Goal: Information Seeking & Learning: Learn about a topic

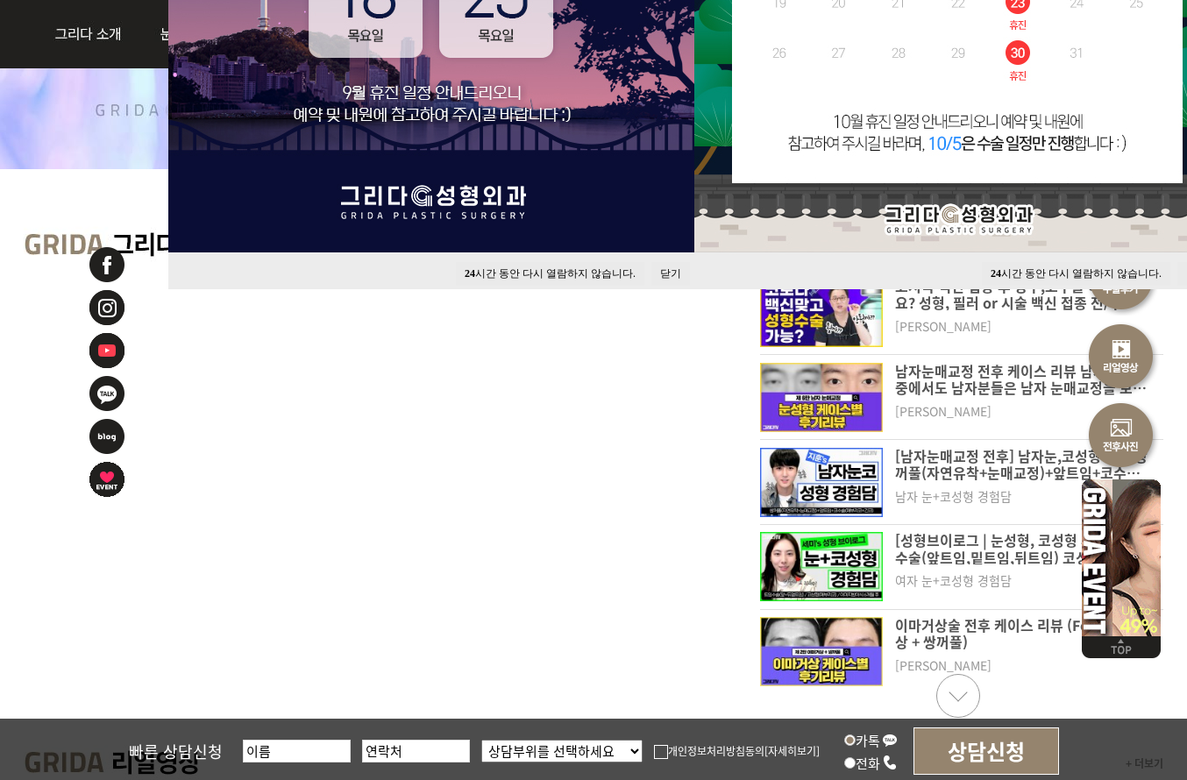
scroll to position [701, 0]
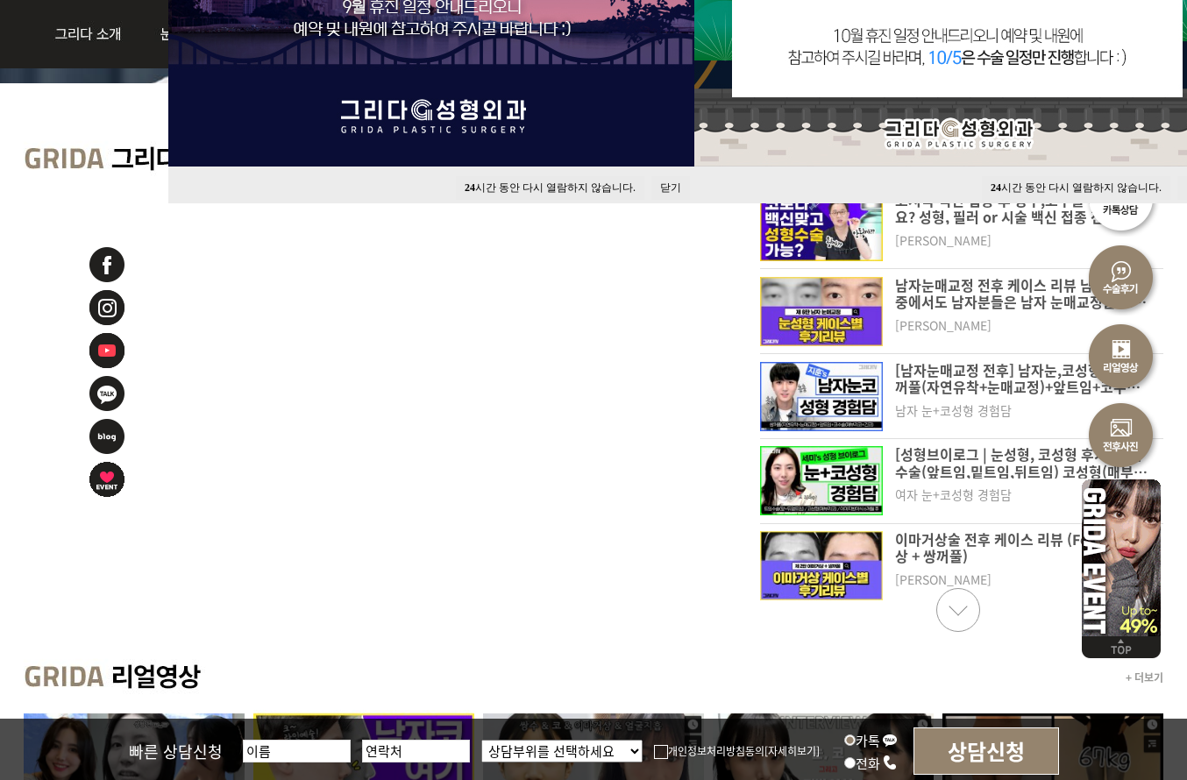
click at [661, 664] on div "+ 더보기" at bounding box center [593, 677] width 1139 height 65
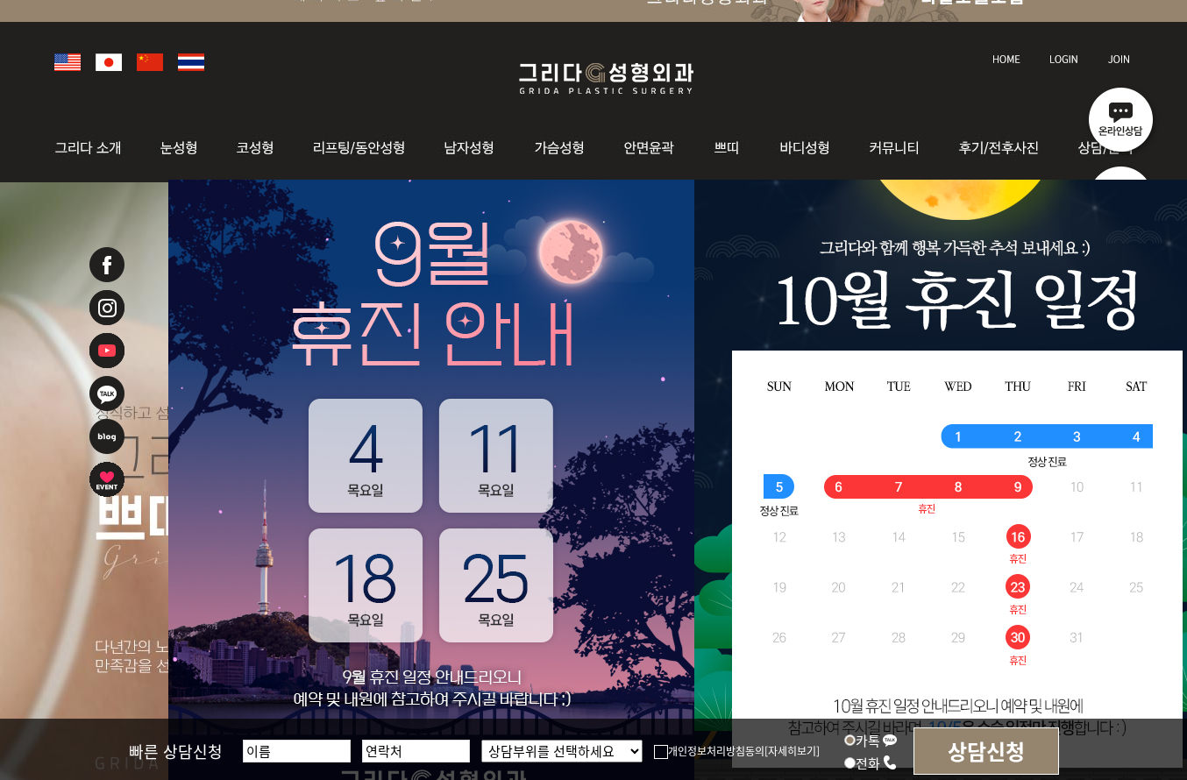
scroll to position [0, 0]
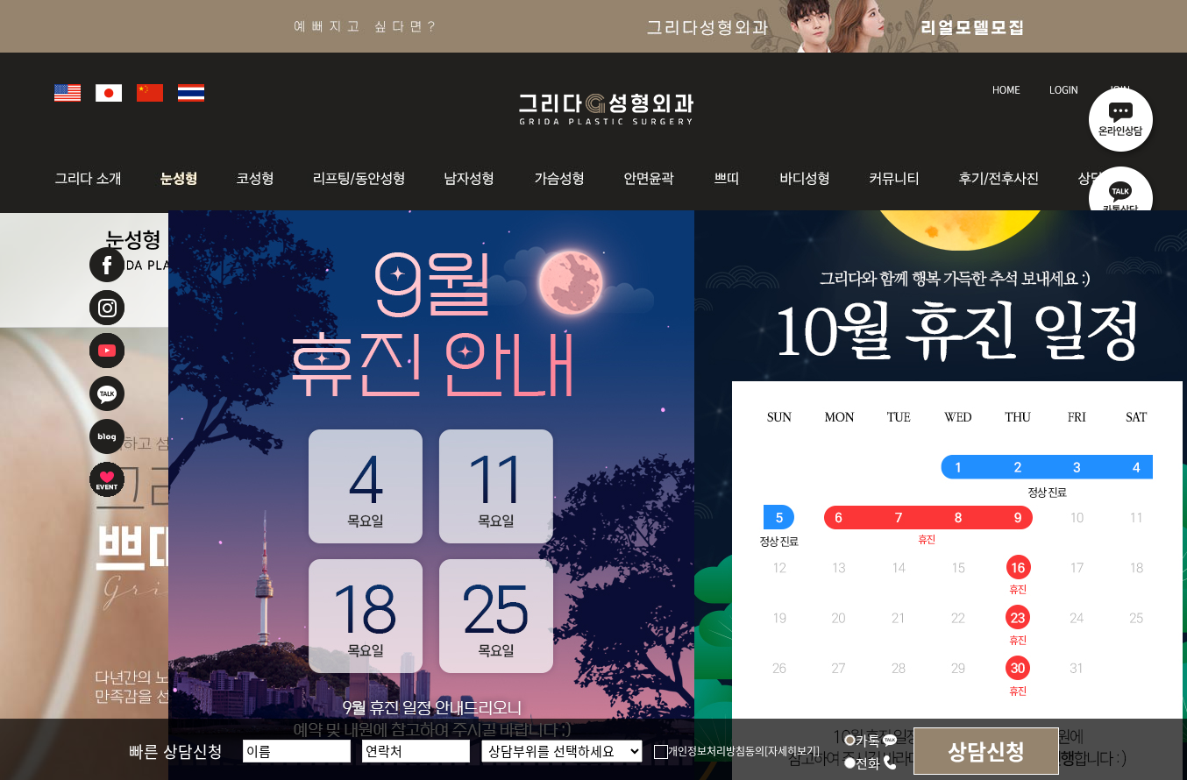
click at [181, 182] on img at bounding box center [179, 179] width 78 height 68
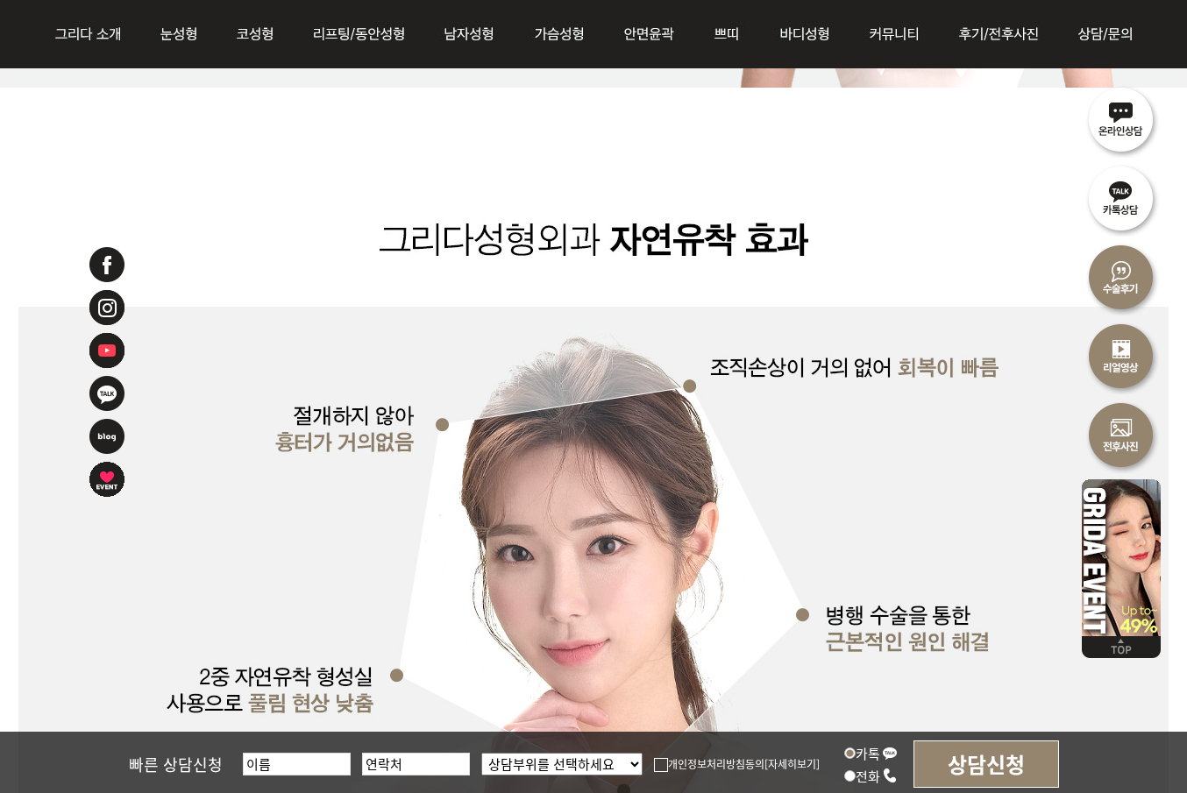
scroll to position [2630, 0]
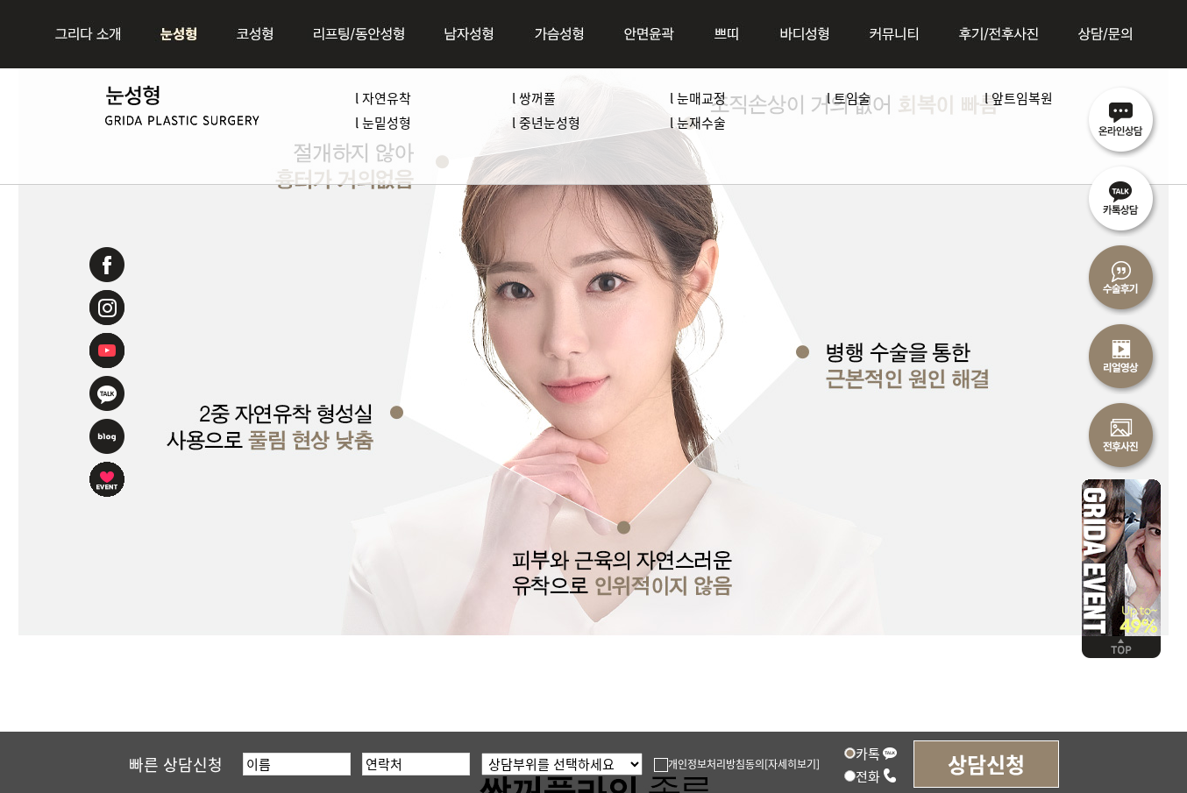
click at [393, 126] on link "l 눈밑성형" at bounding box center [383, 122] width 56 height 18
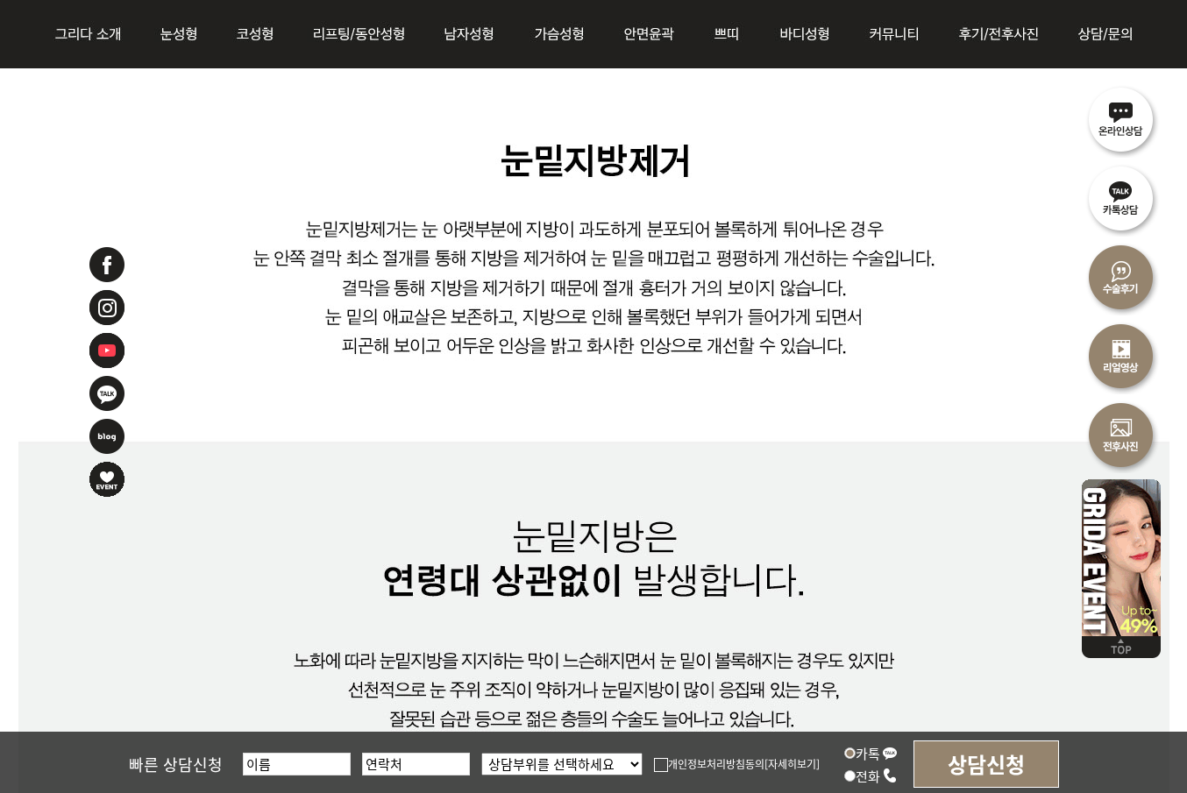
scroll to position [1139, 0]
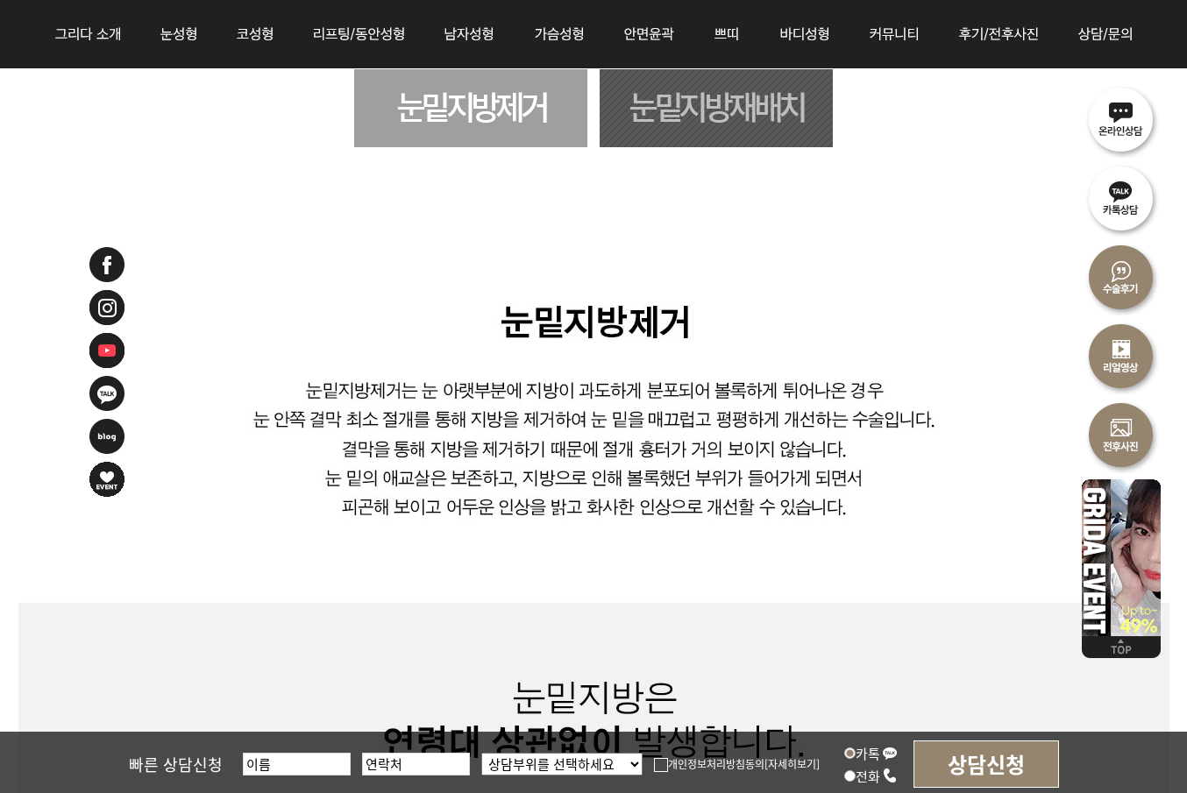
click at [751, 136] on link "눈밑지방재배치" at bounding box center [716, 108] width 233 height 78
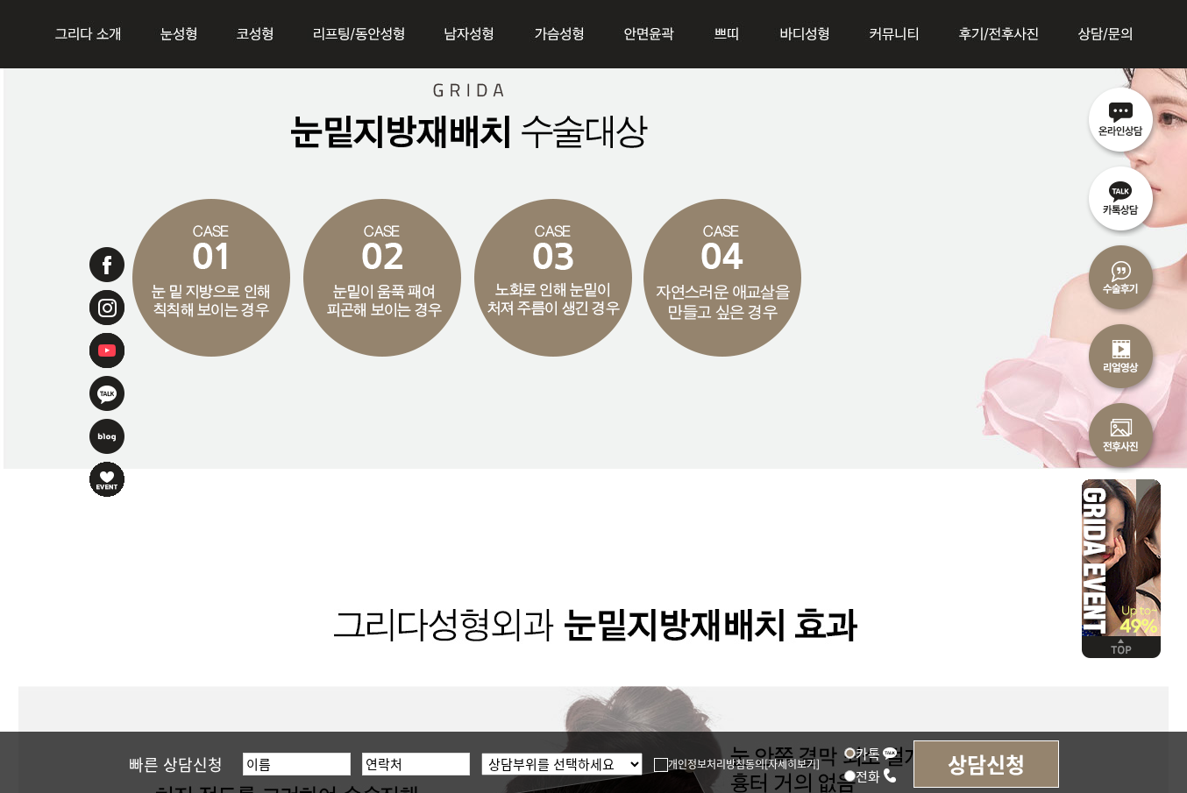
scroll to position [3137, 0]
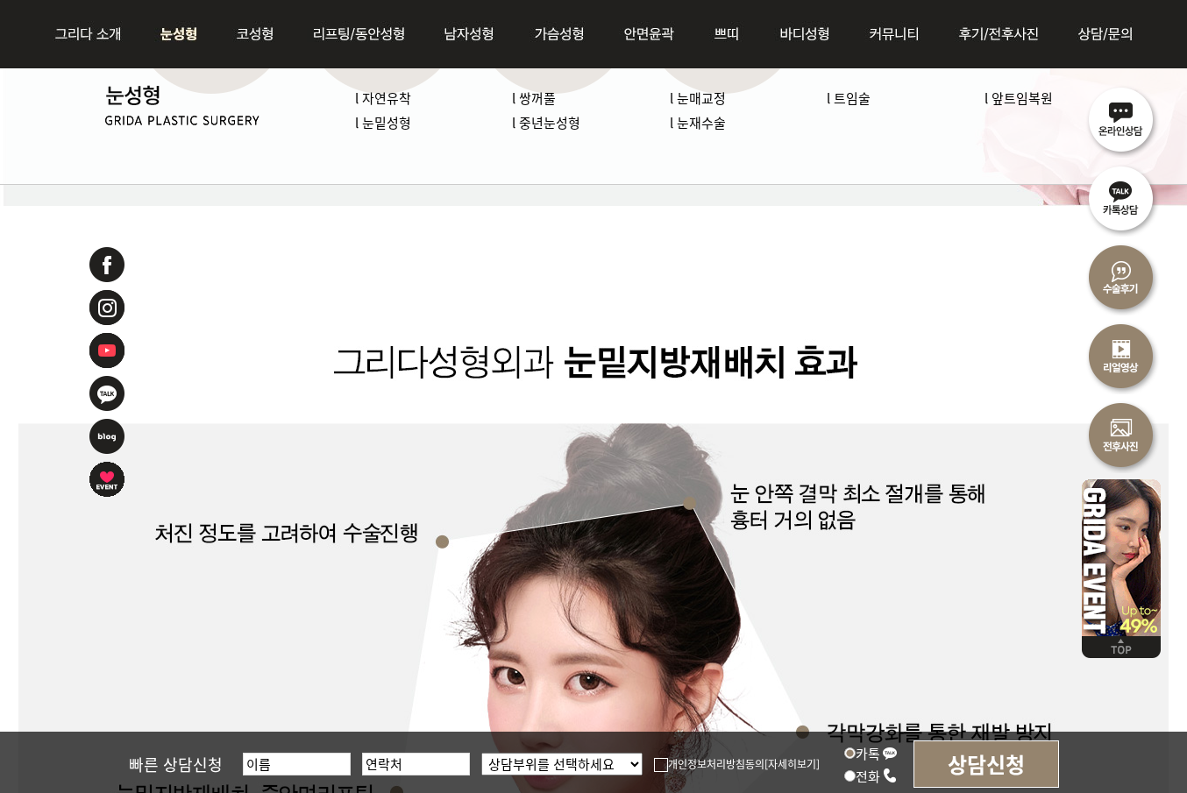
click at [565, 123] on link "l 중년눈성형" at bounding box center [546, 122] width 68 height 18
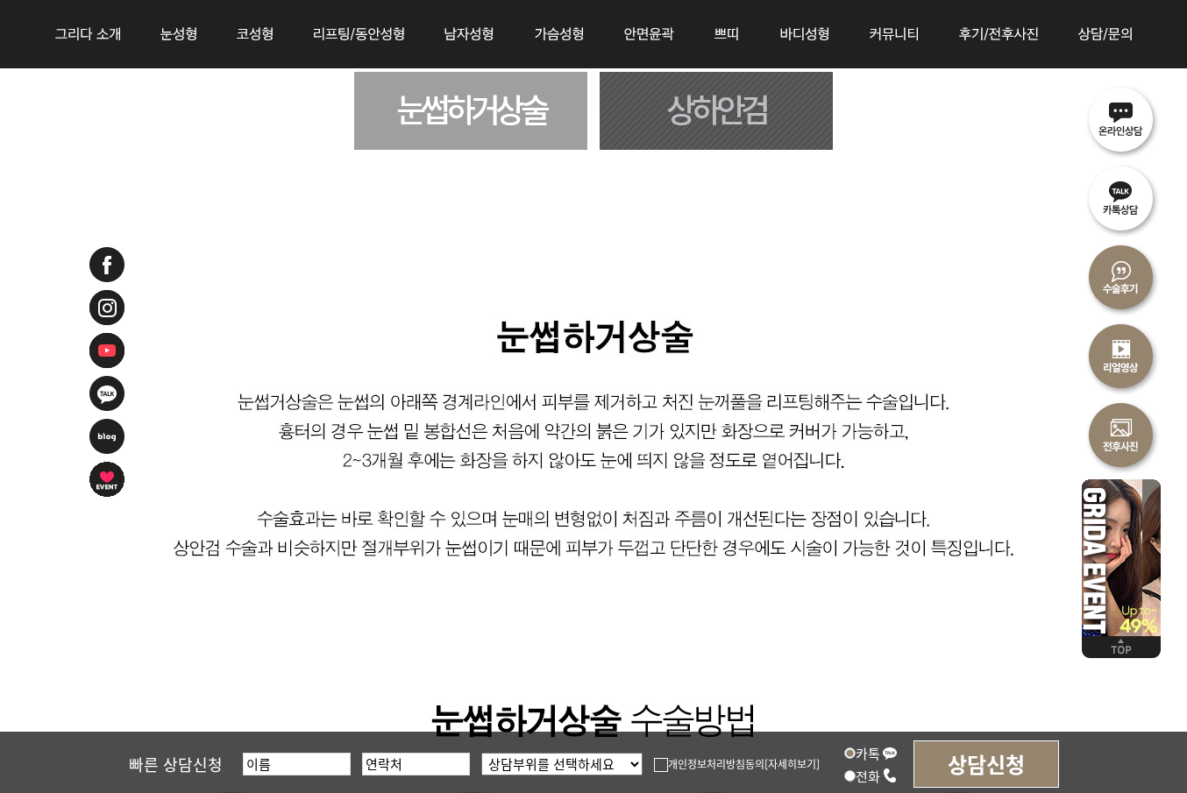
scroll to position [1052, 0]
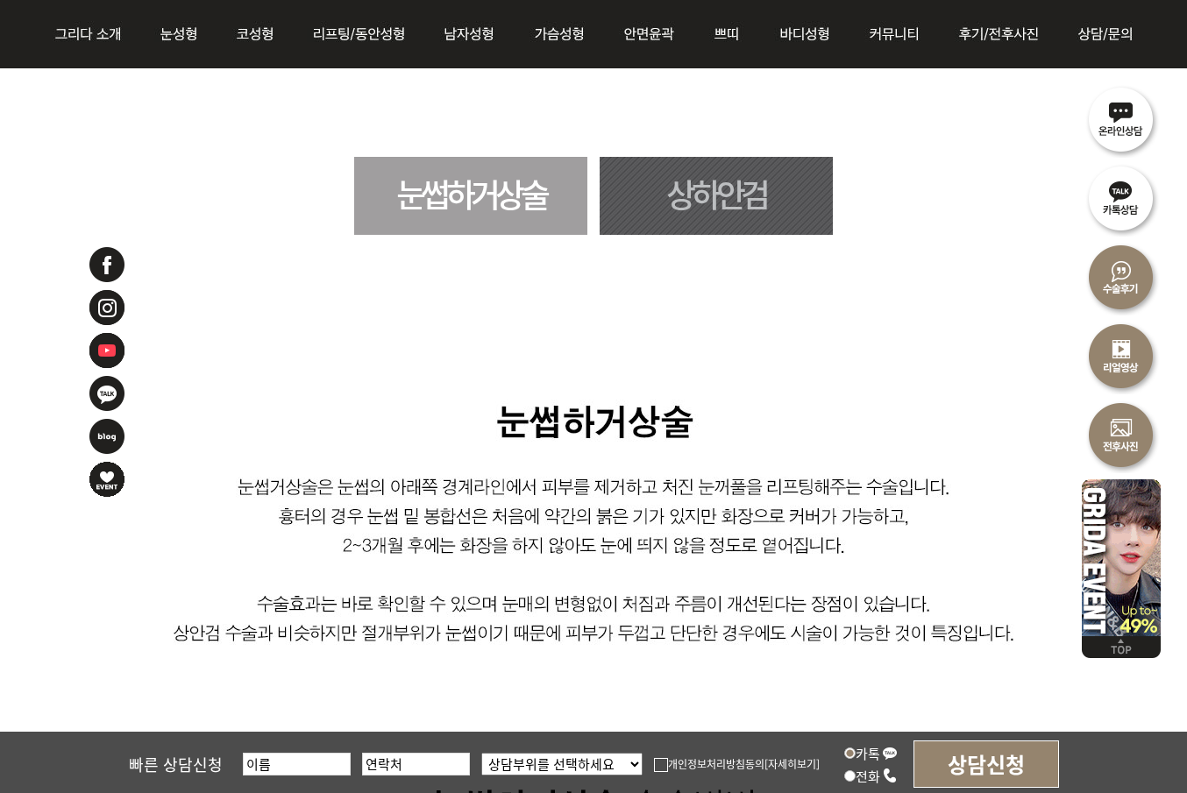
click at [744, 228] on link "상하안검" at bounding box center [716, 196] width 233 height 78
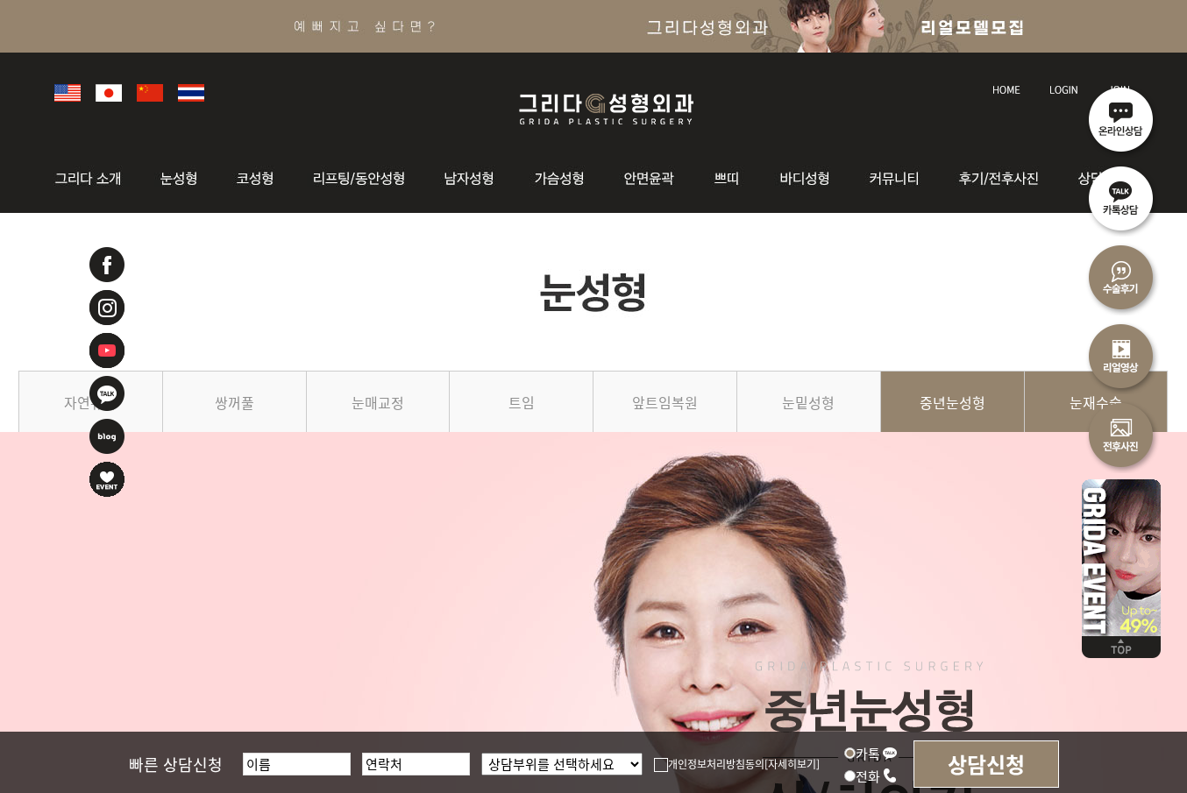
click at [1069, 387] on link "눈재수술" at bounding box center [1097, 411] width 144 height 80
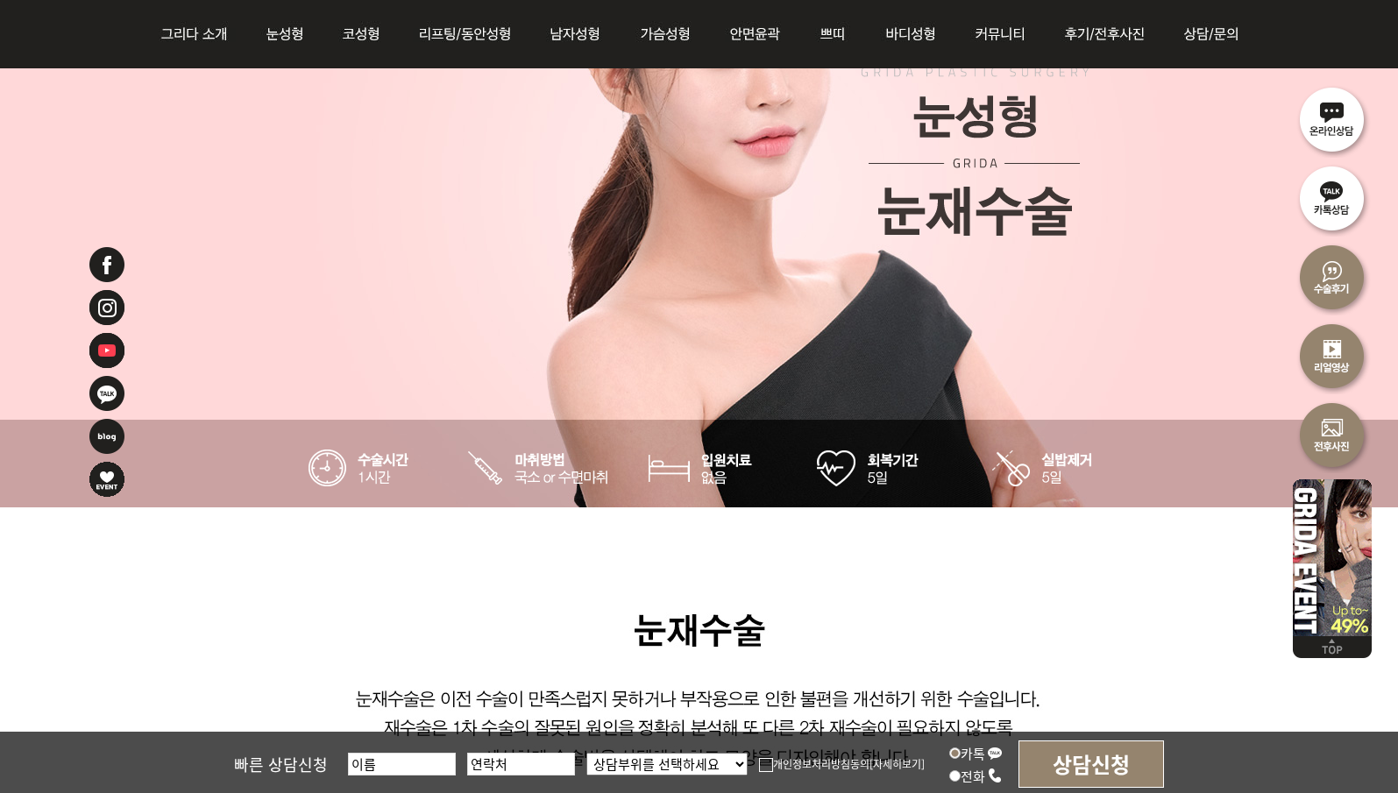
scroll to position [88, 0]
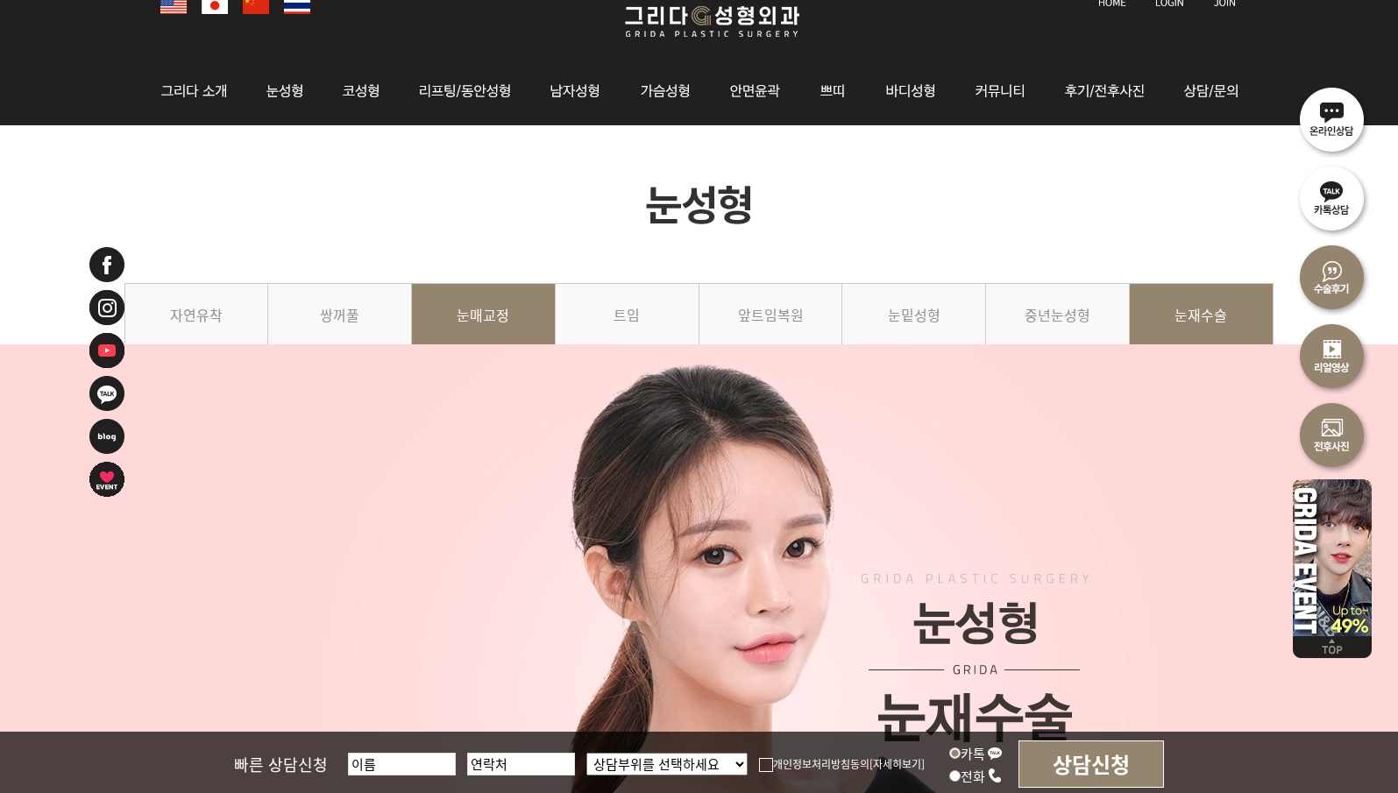
click at [524, 334] on link "눈매교정" at bounding box center [484, 323] width 144 height 80
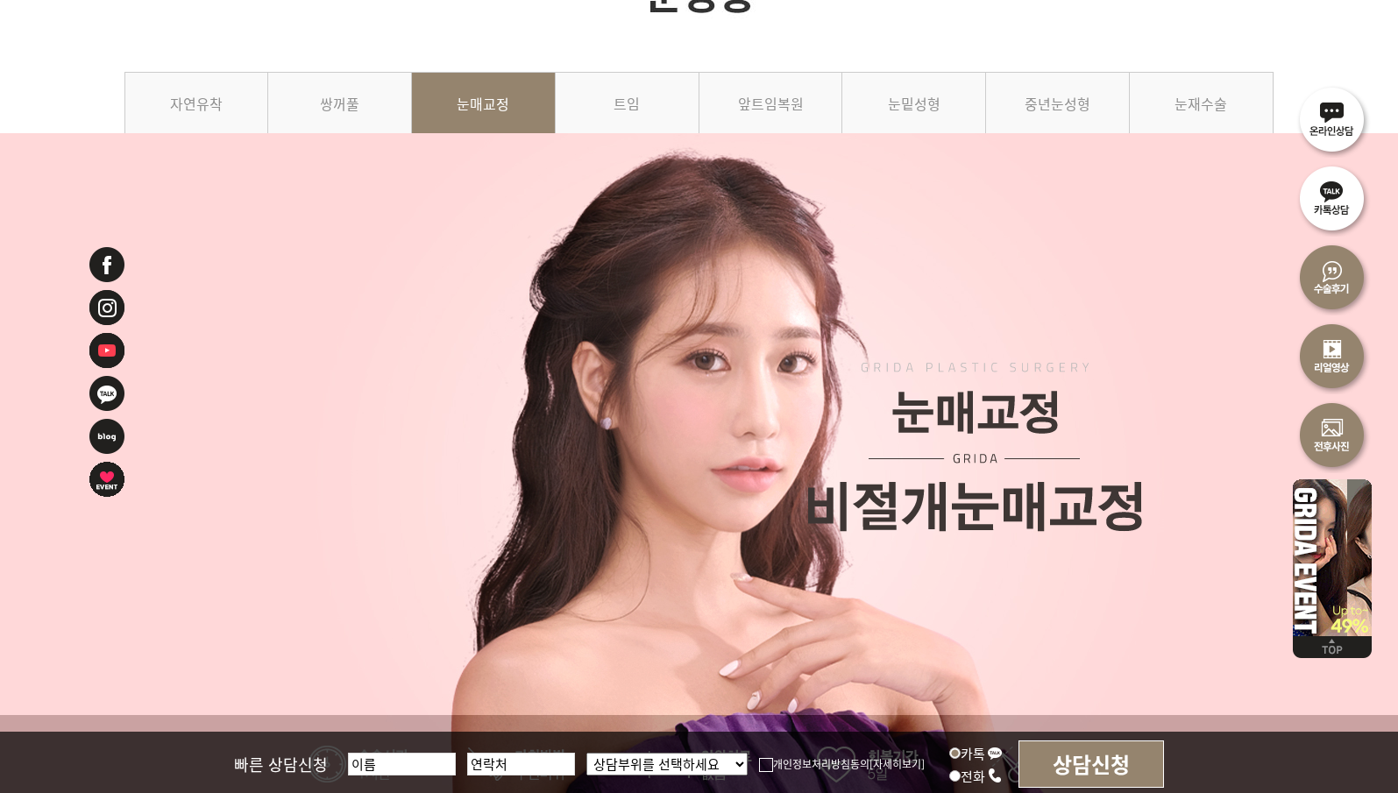
scroll to position [88, 0]
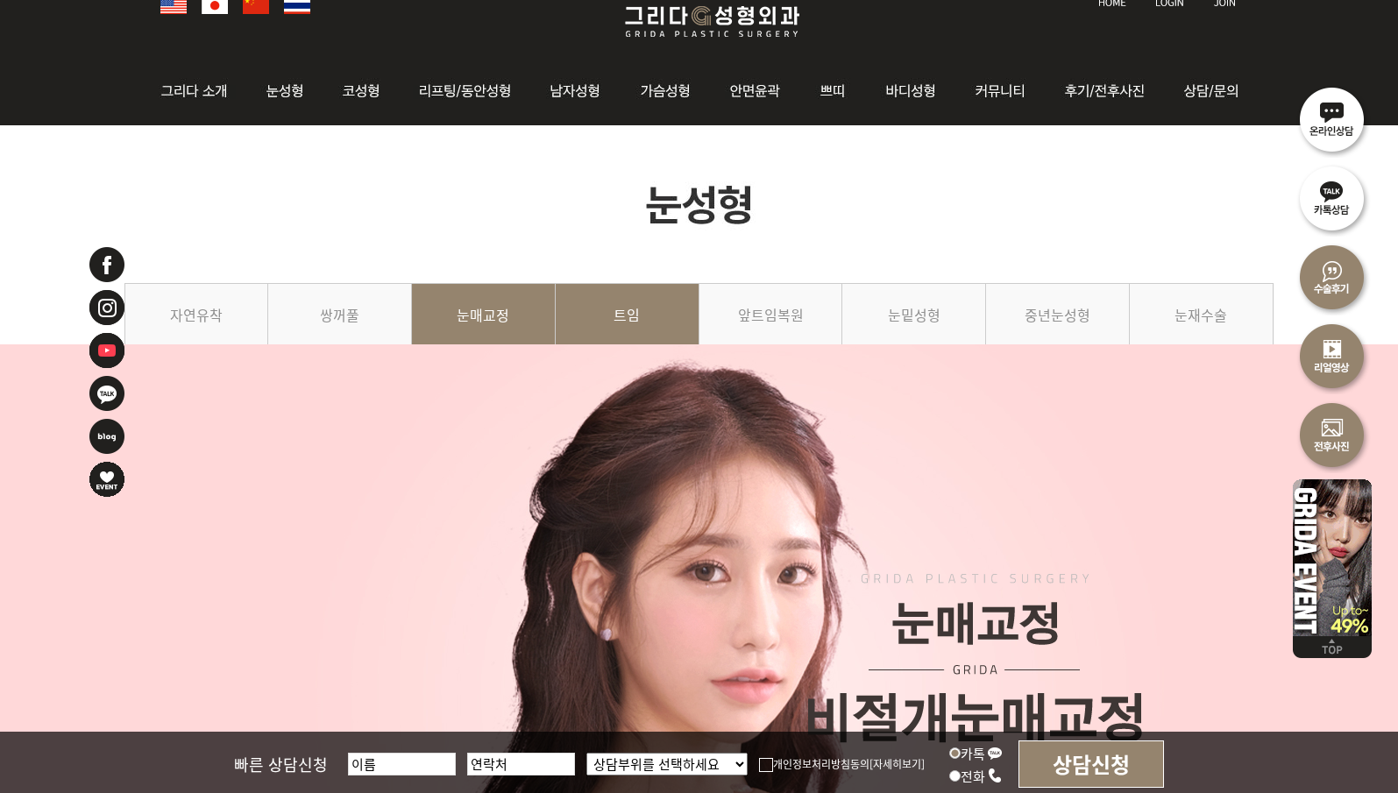
click at [614, 293] on link "트임" at bounding box center [628, 323] width 144 height 80
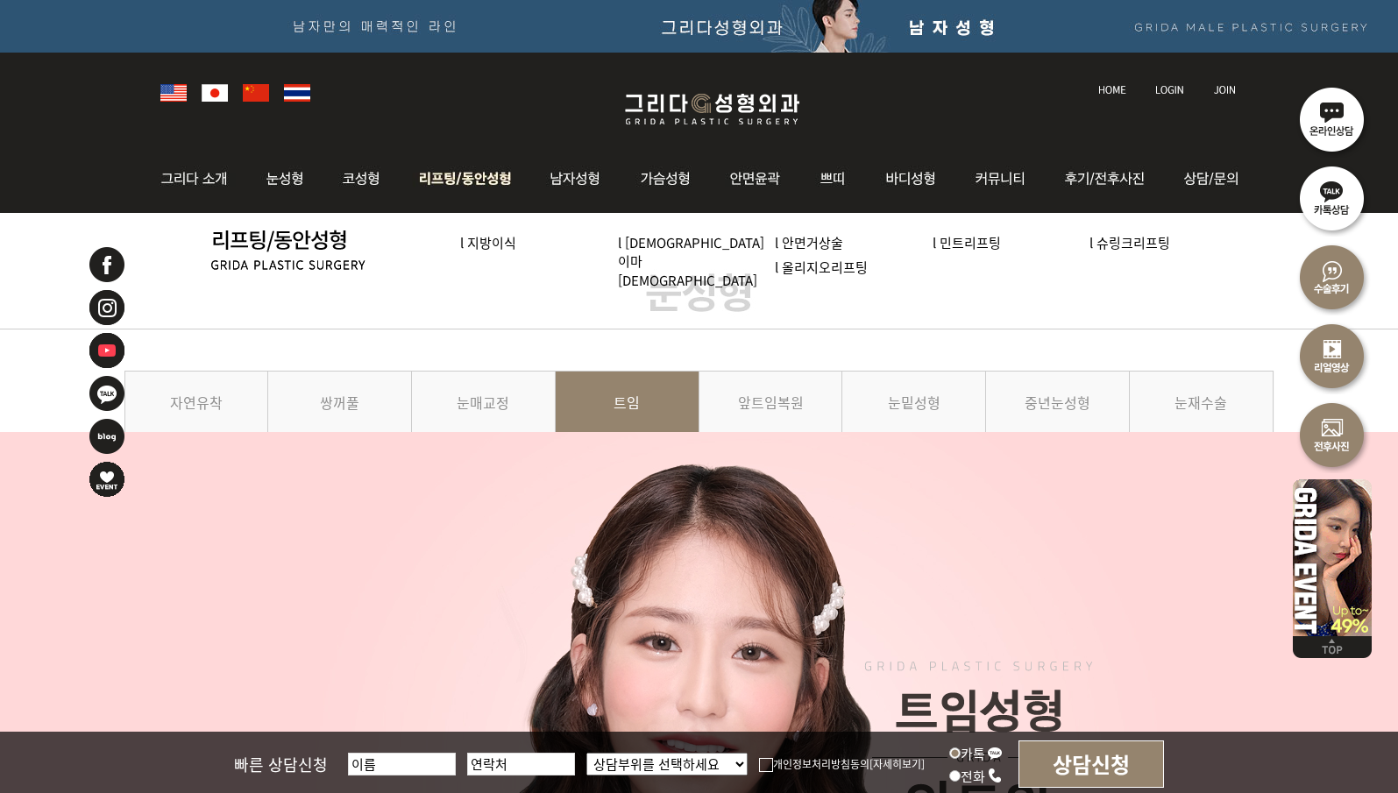
click at [775, 266] on link "l 올리지오리프팅" at bounding box center [821, 267] width 93 height 18
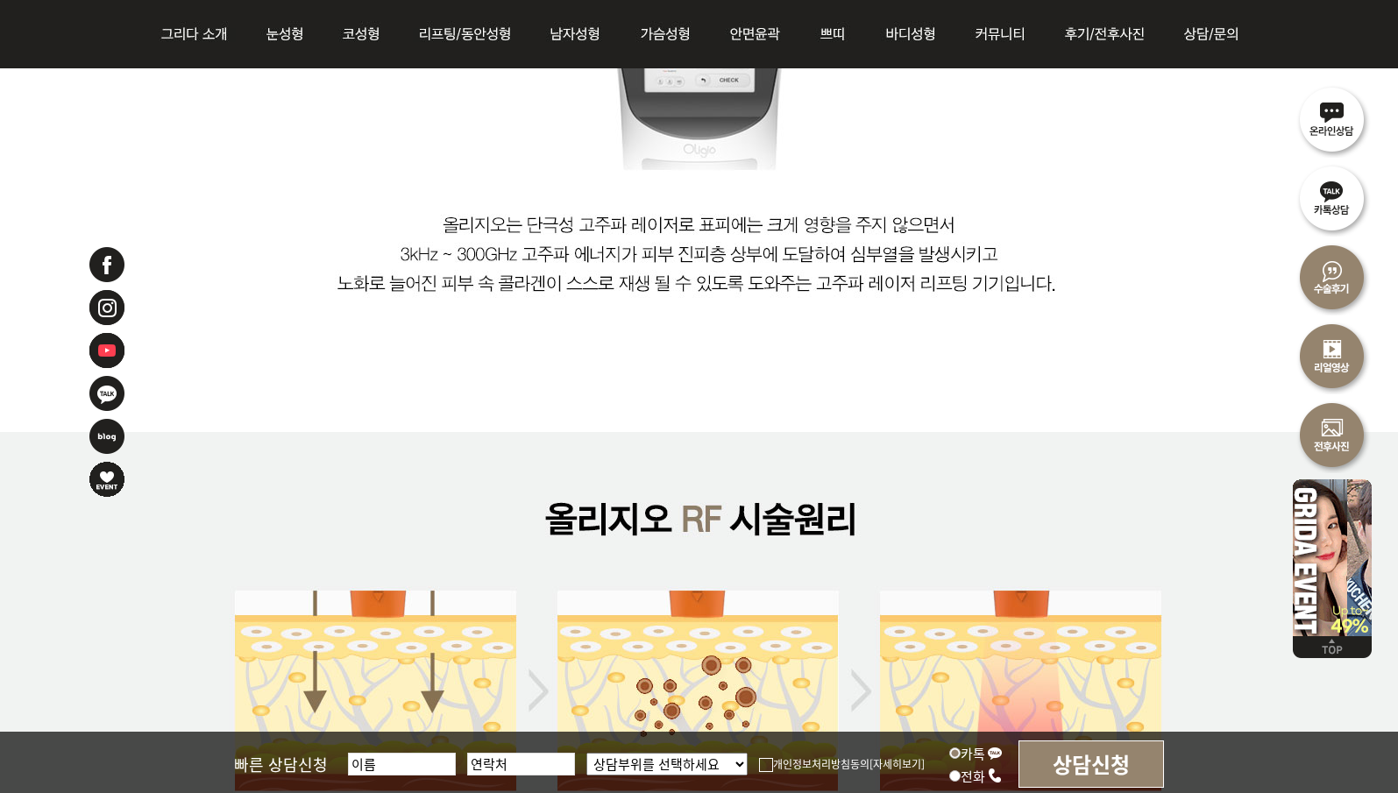
drag, startPoint x: 911, startPoint y: 444, endPoint x: 978, endPoint y: 200, distance: 253.7
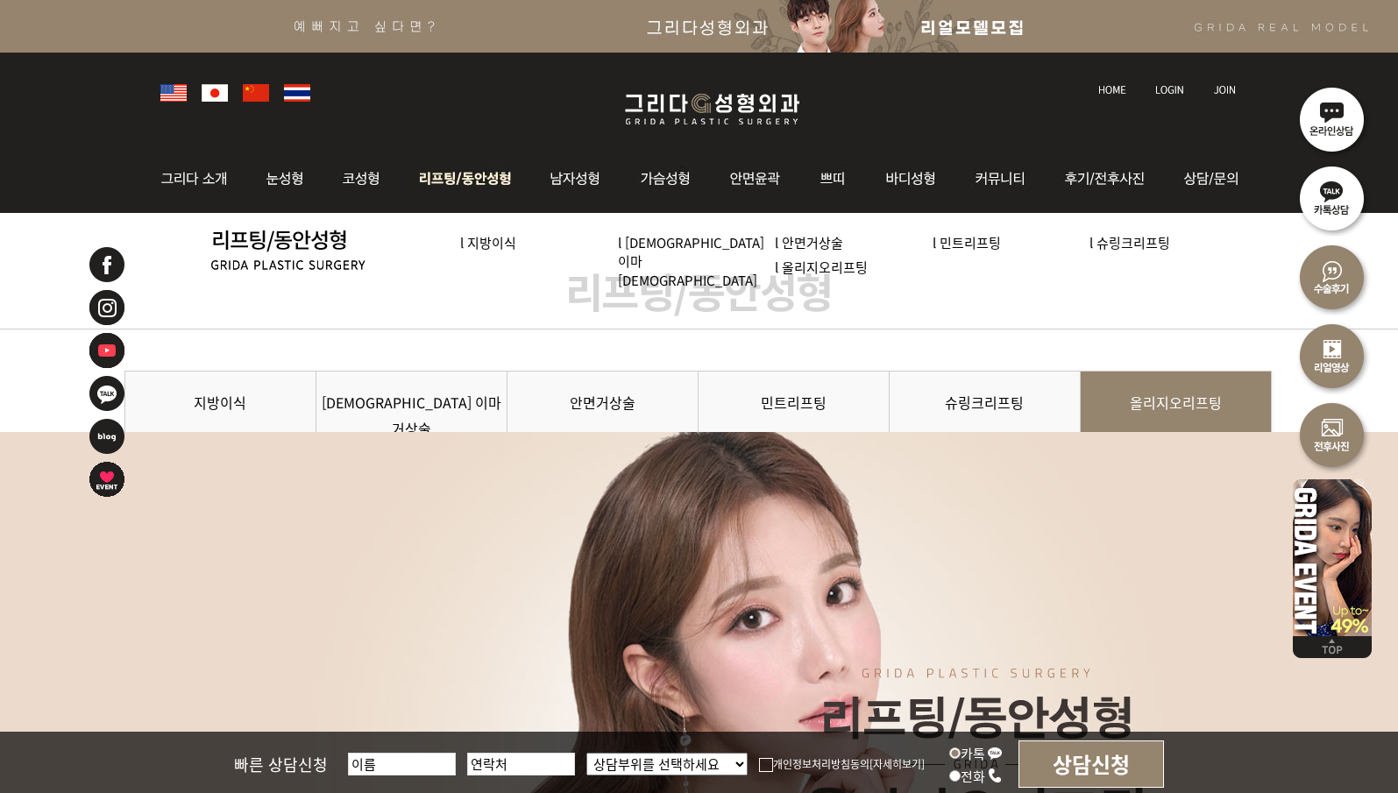
click at [679, 245] on link "l [DEMOGRAPHIC_DATA] 이마[DEMOGRAPHIC_DATA]" at bounding box center [691, 261] width 146 height 56
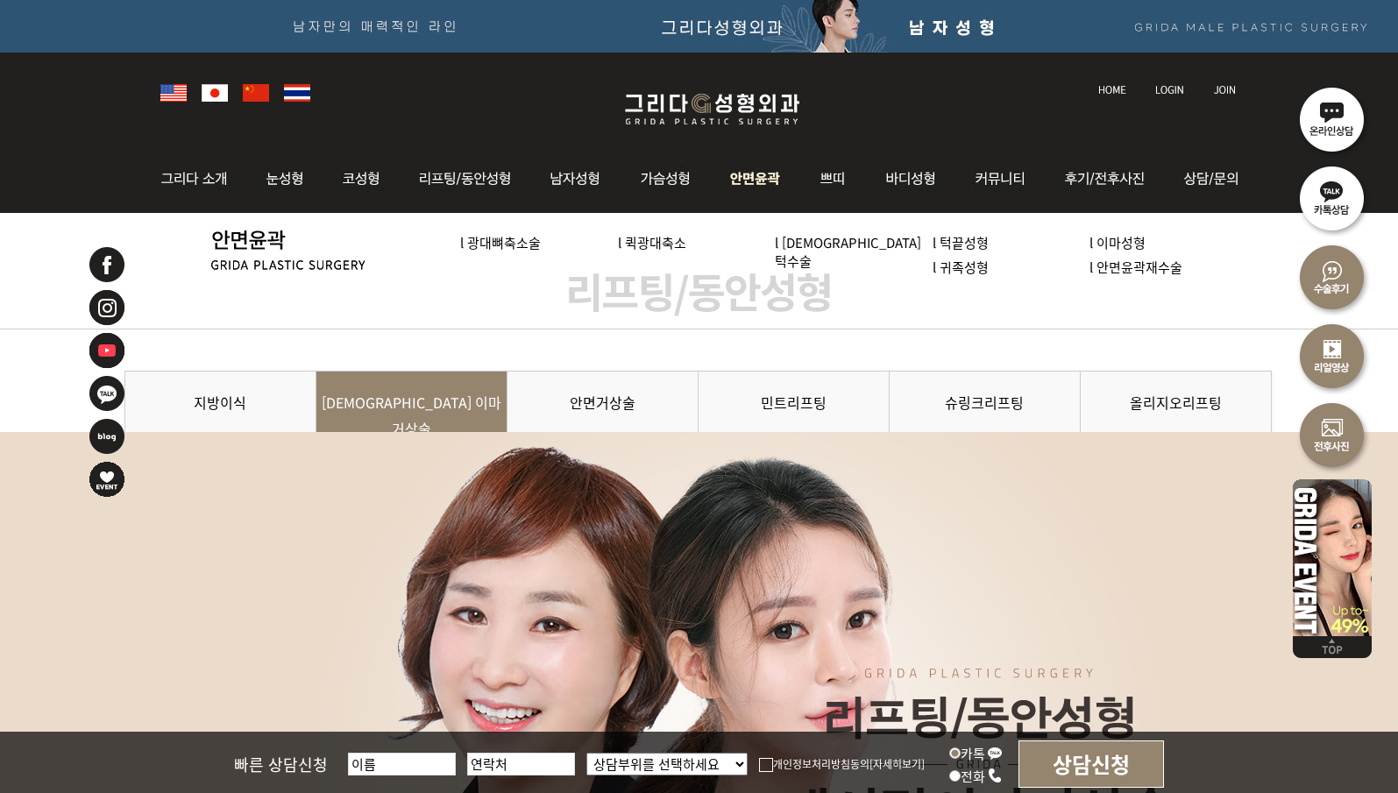
click at [765, 187] on img at bounding box center [756, 179] width 90 height 68
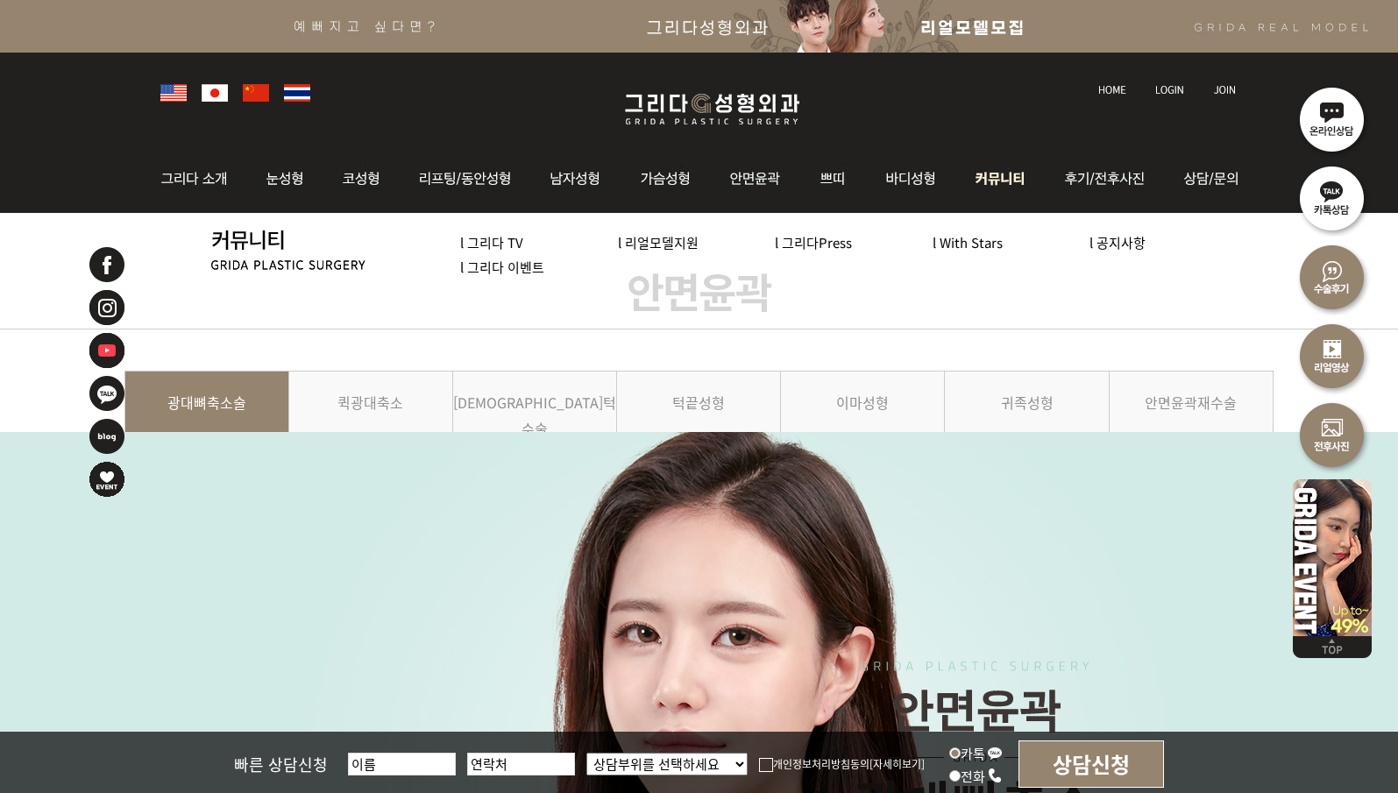
click at [665, 243] on link "l 리얼모델지원" at bounding box center [658, 242] width 81 height 18
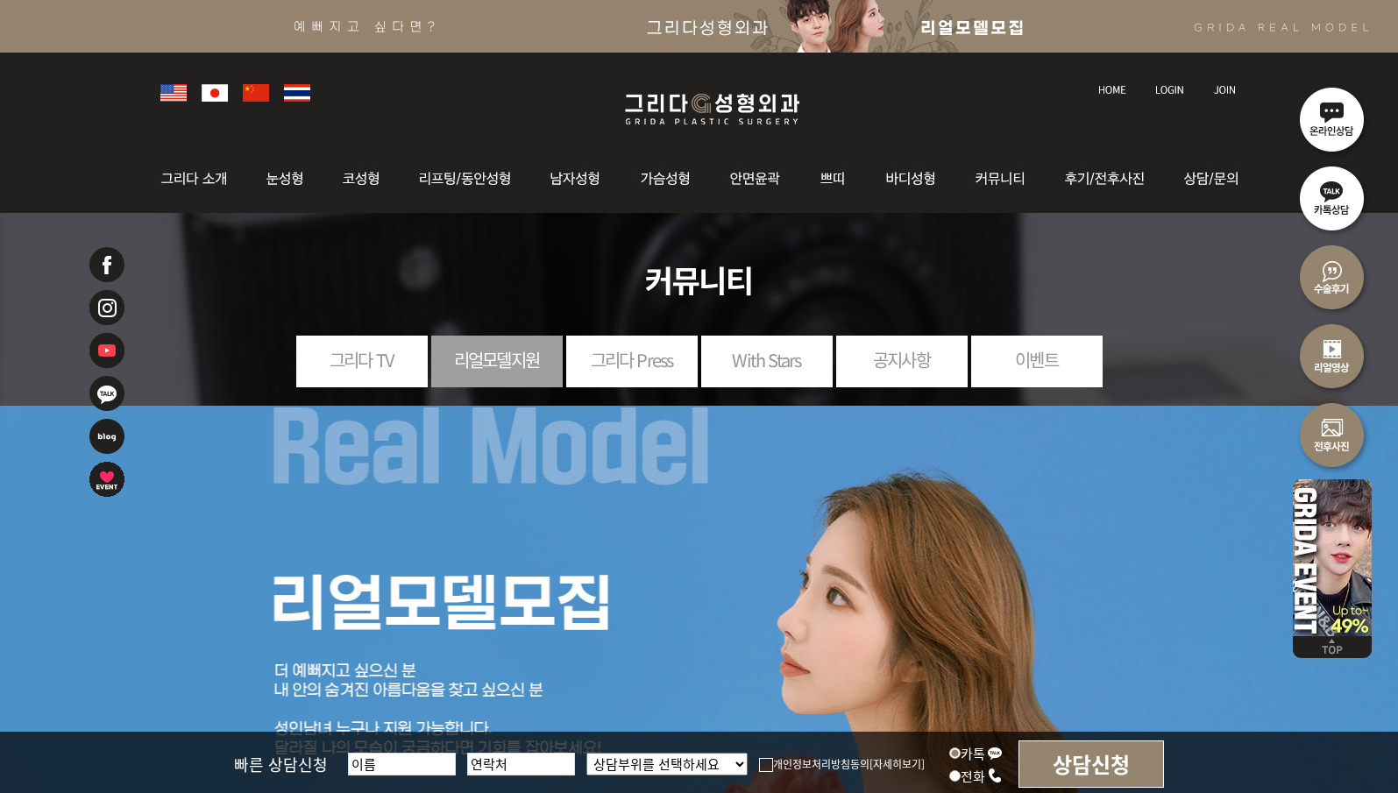
click at [797, 363] on link "With Stars" at bounding box center [766, 360] width 131 height 48
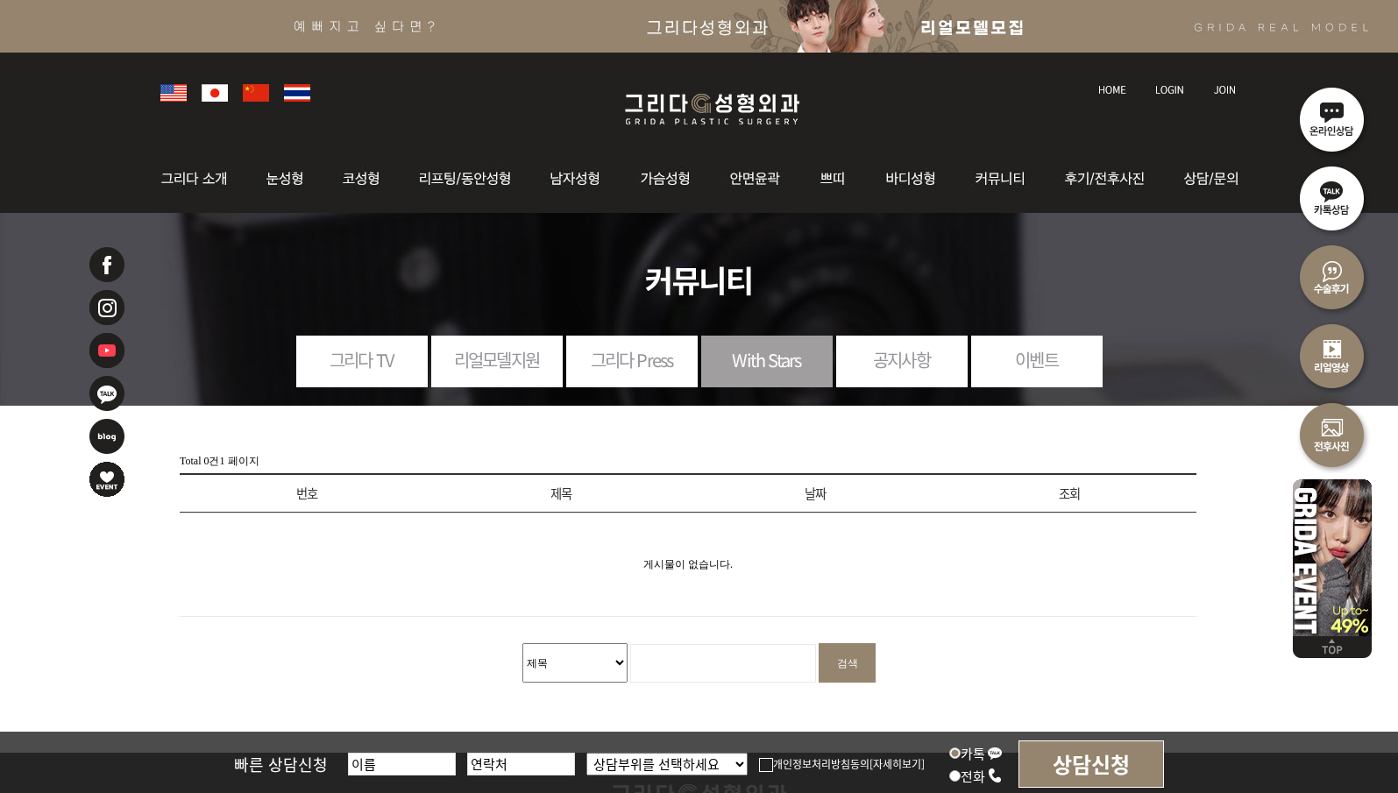
click at [1047, 359] on link "이벤트" at bounding box center [1036, 360] width 131 height 48
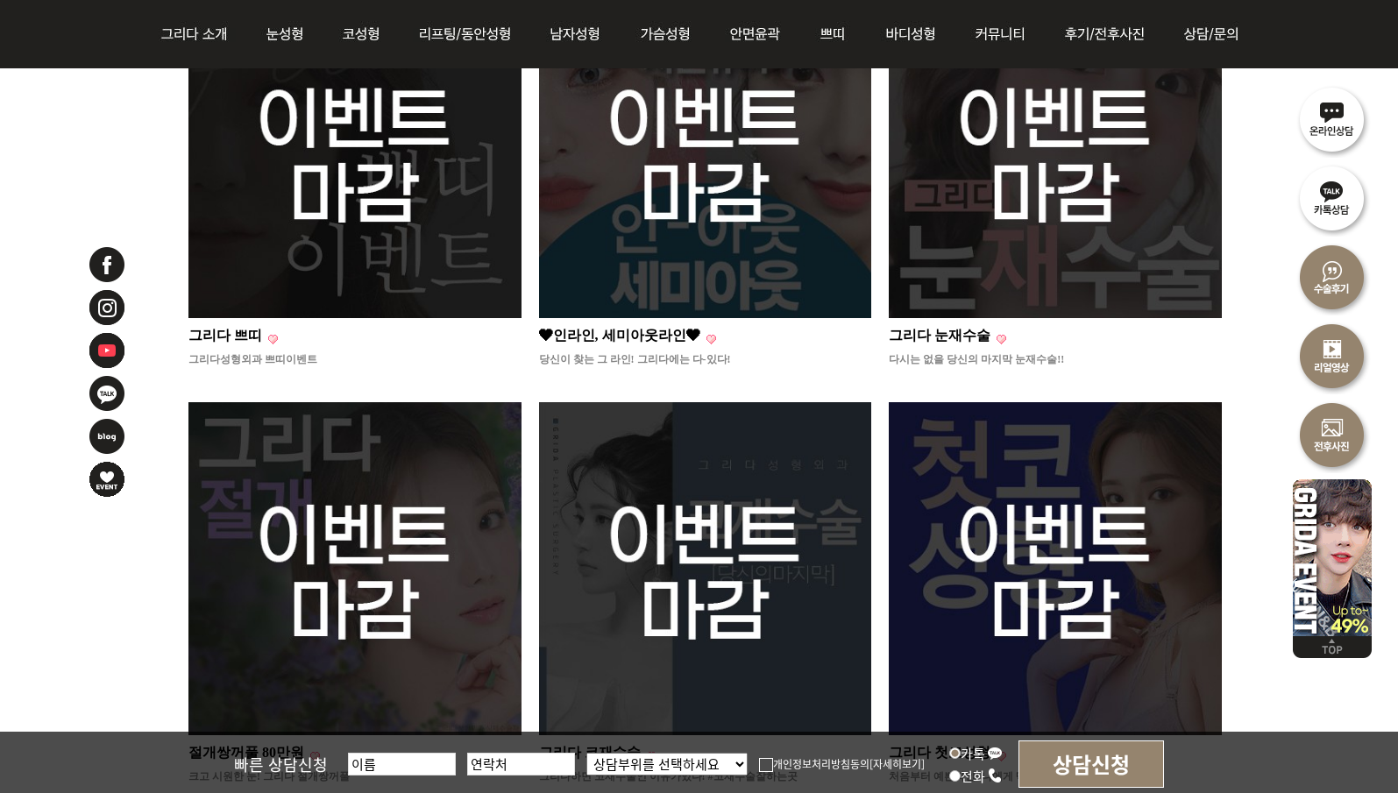
scroll to position [964, 0]
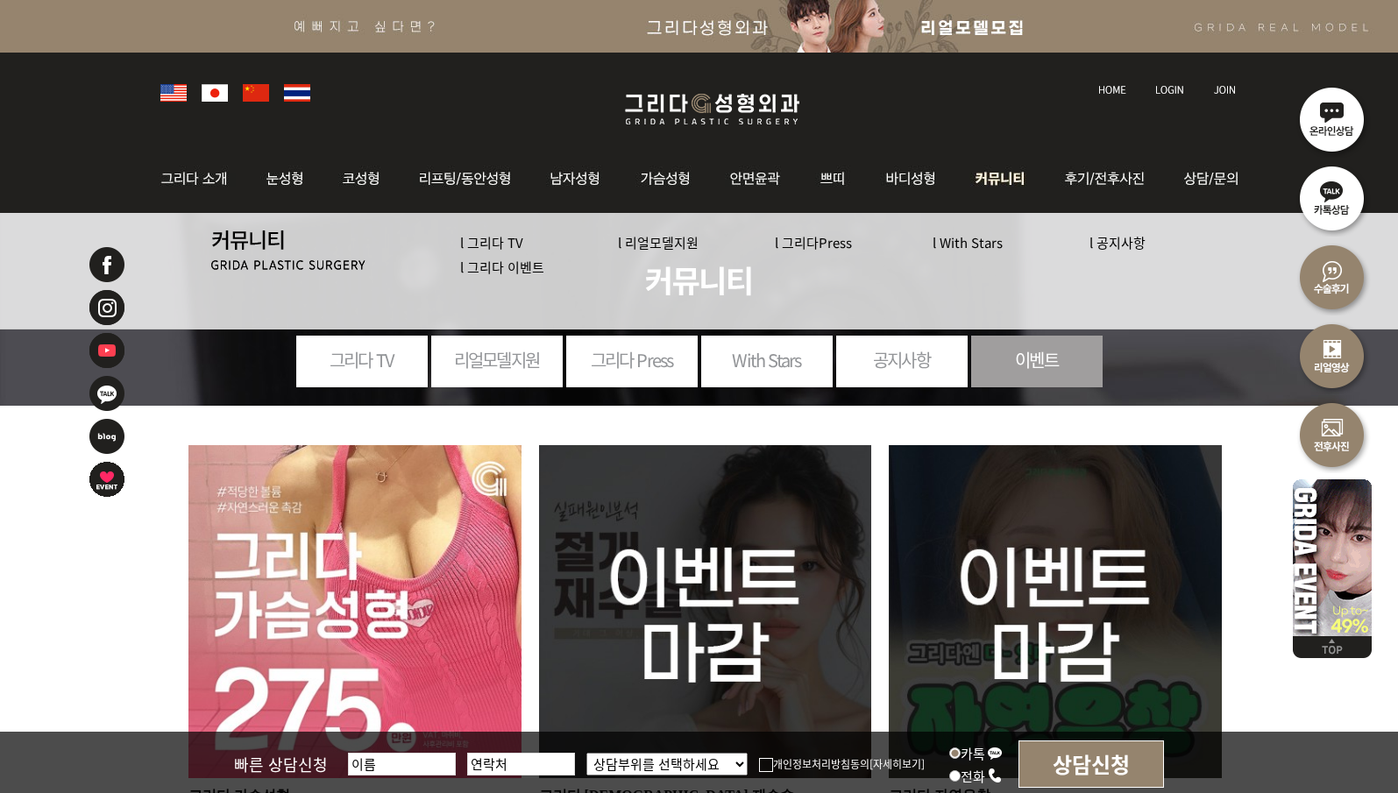
click at [985, 242] on link "l With Stars" at bounding box center [968, 242] width 70 height 18
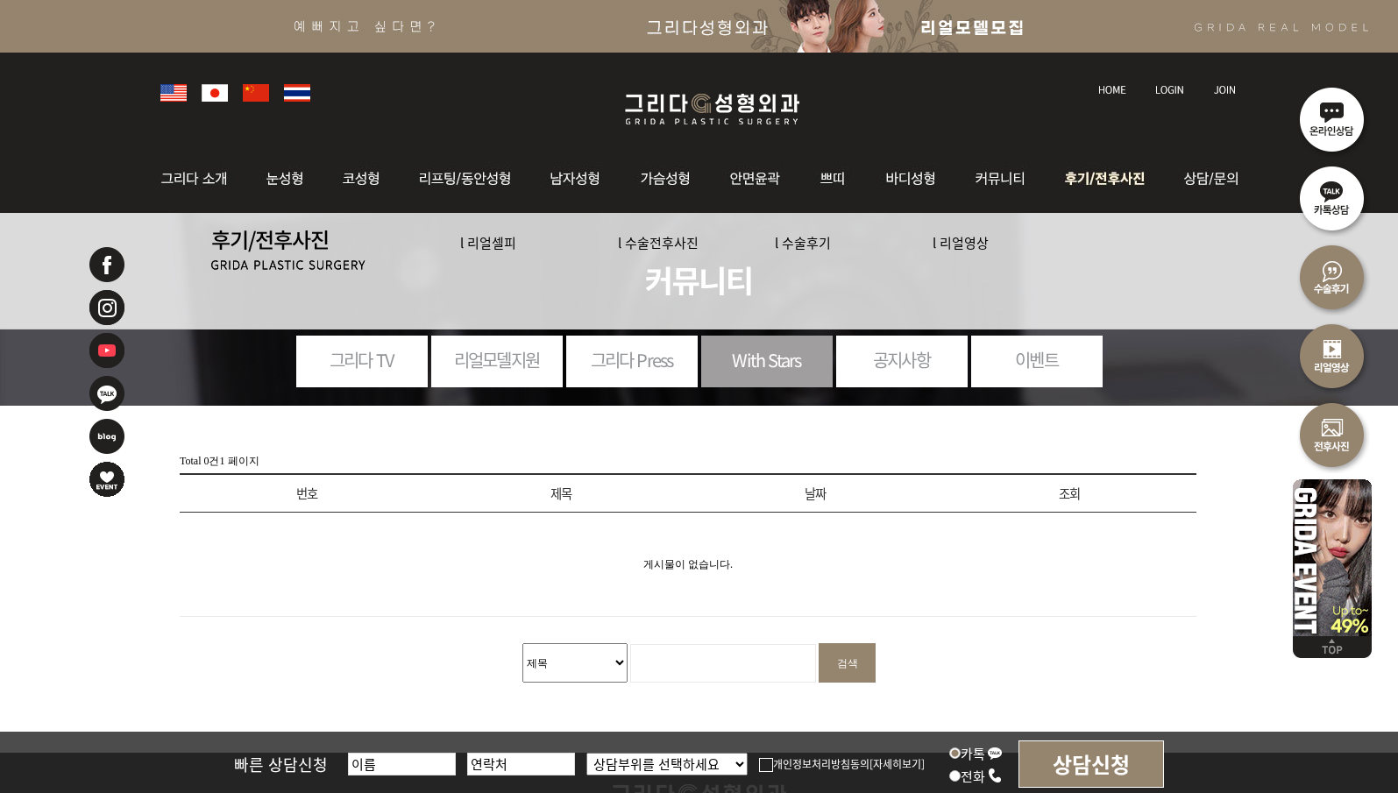
click at [1090, 181] on img at bounding box center [1108, 179] width 122 height 68
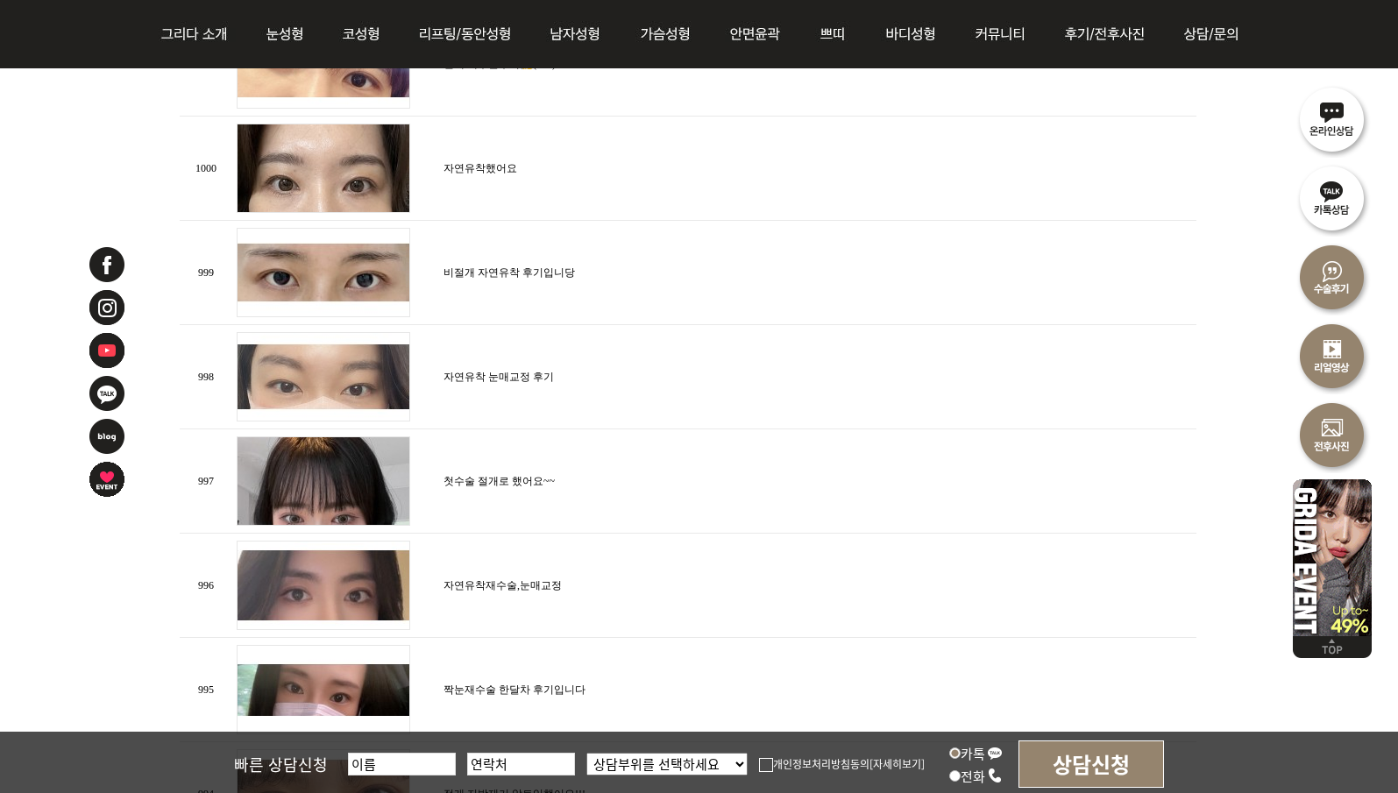
scroll to position [2191, 0]
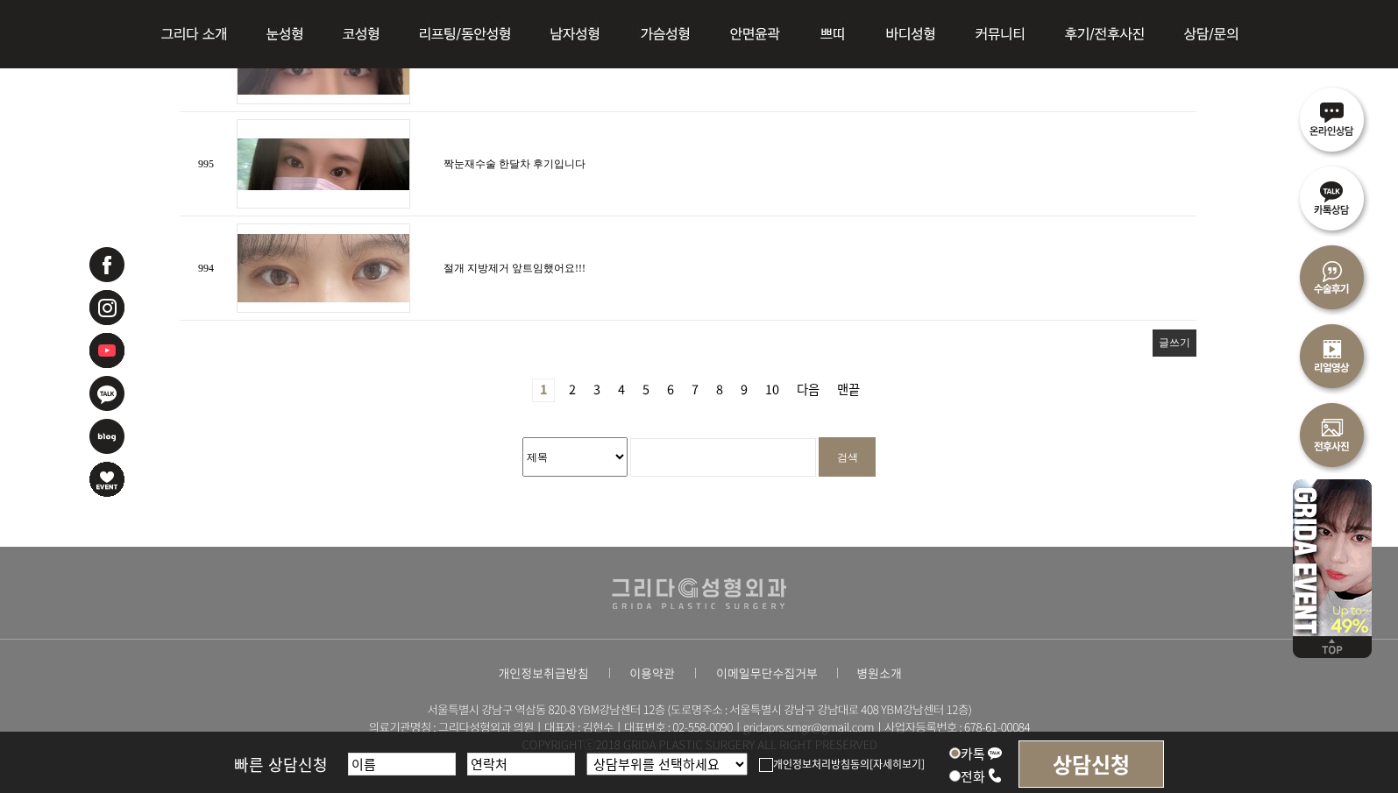
click at [623, 380] on link "4 페이지" at bounding box center [621, 391] width 21 height 22
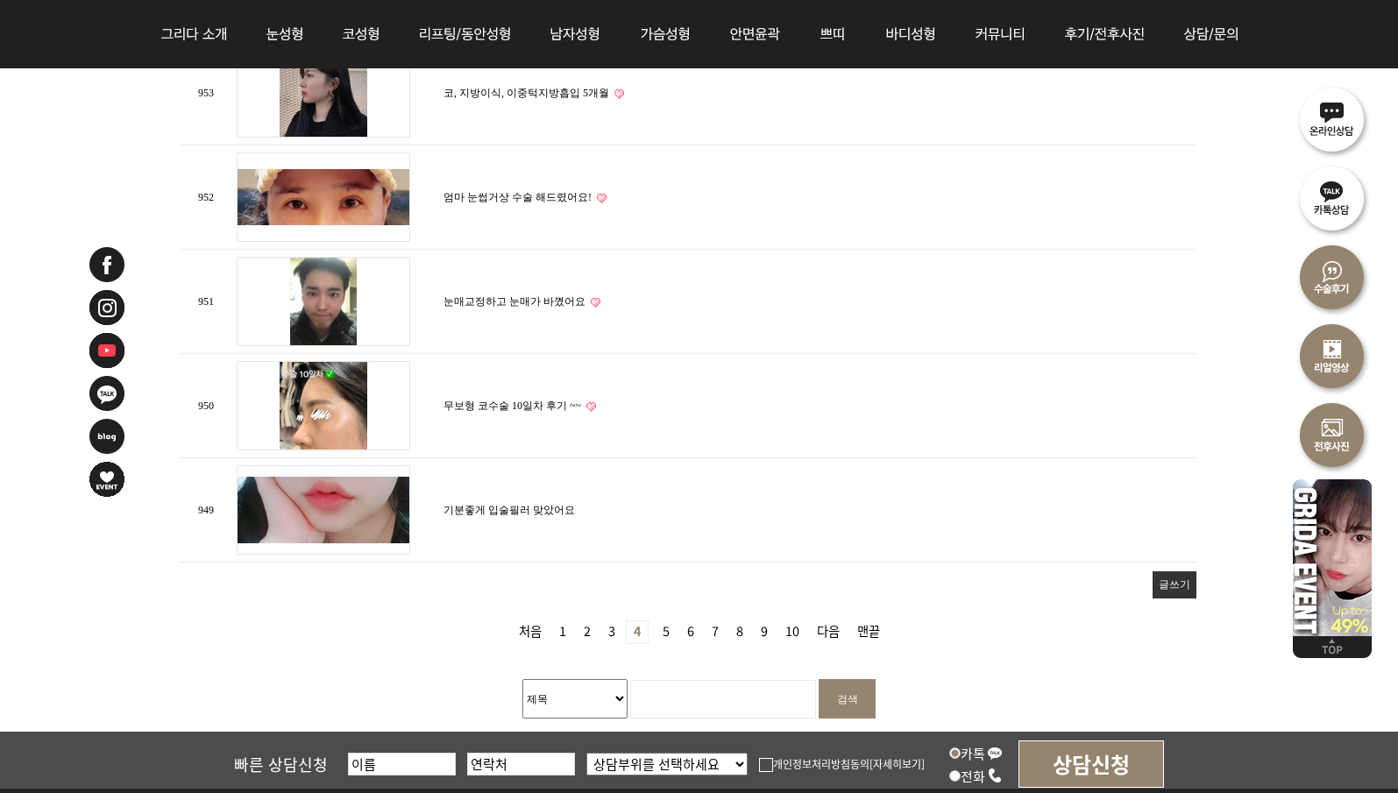
scroll to position [2191, 0]
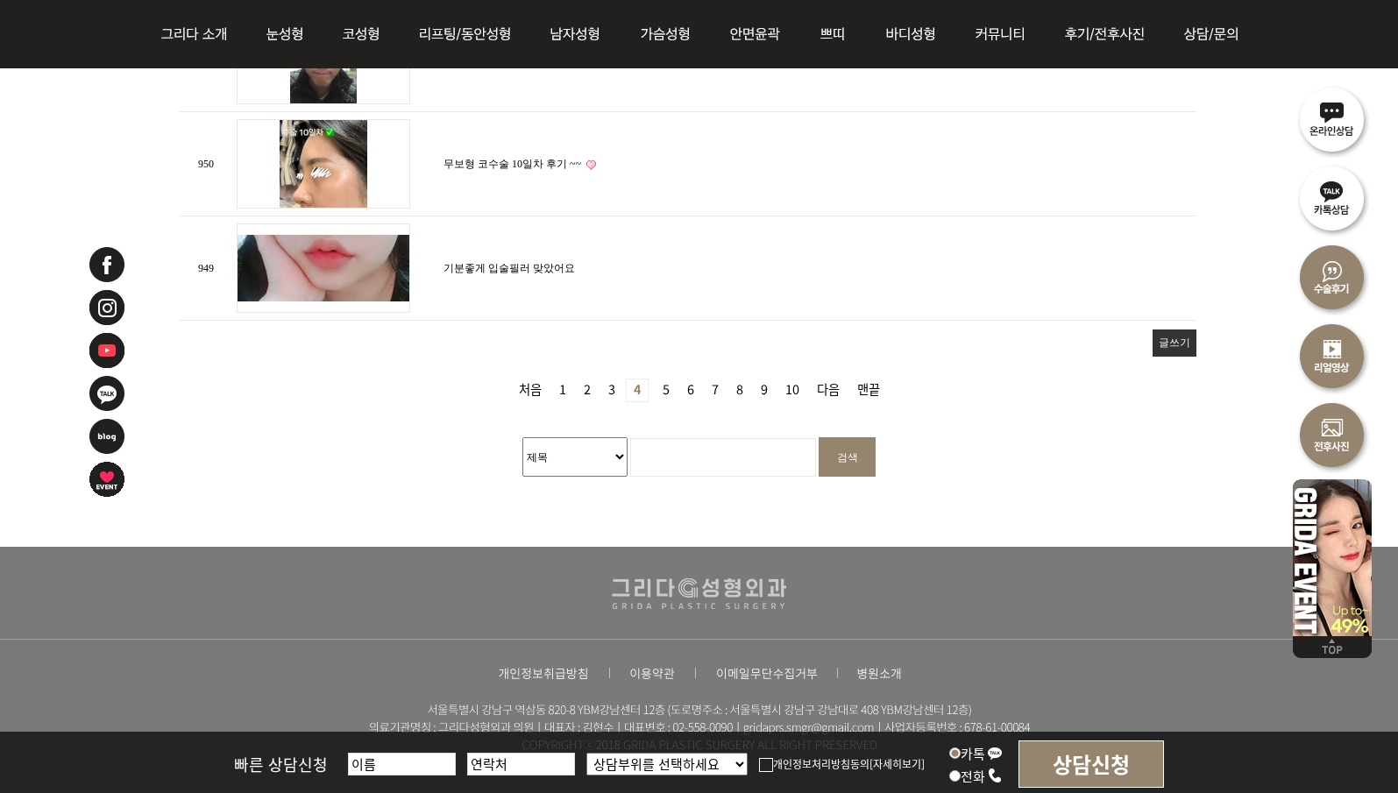
click at [675, 382] on link "5 페이지" at bounding box center [666, 391] width 21 height 22
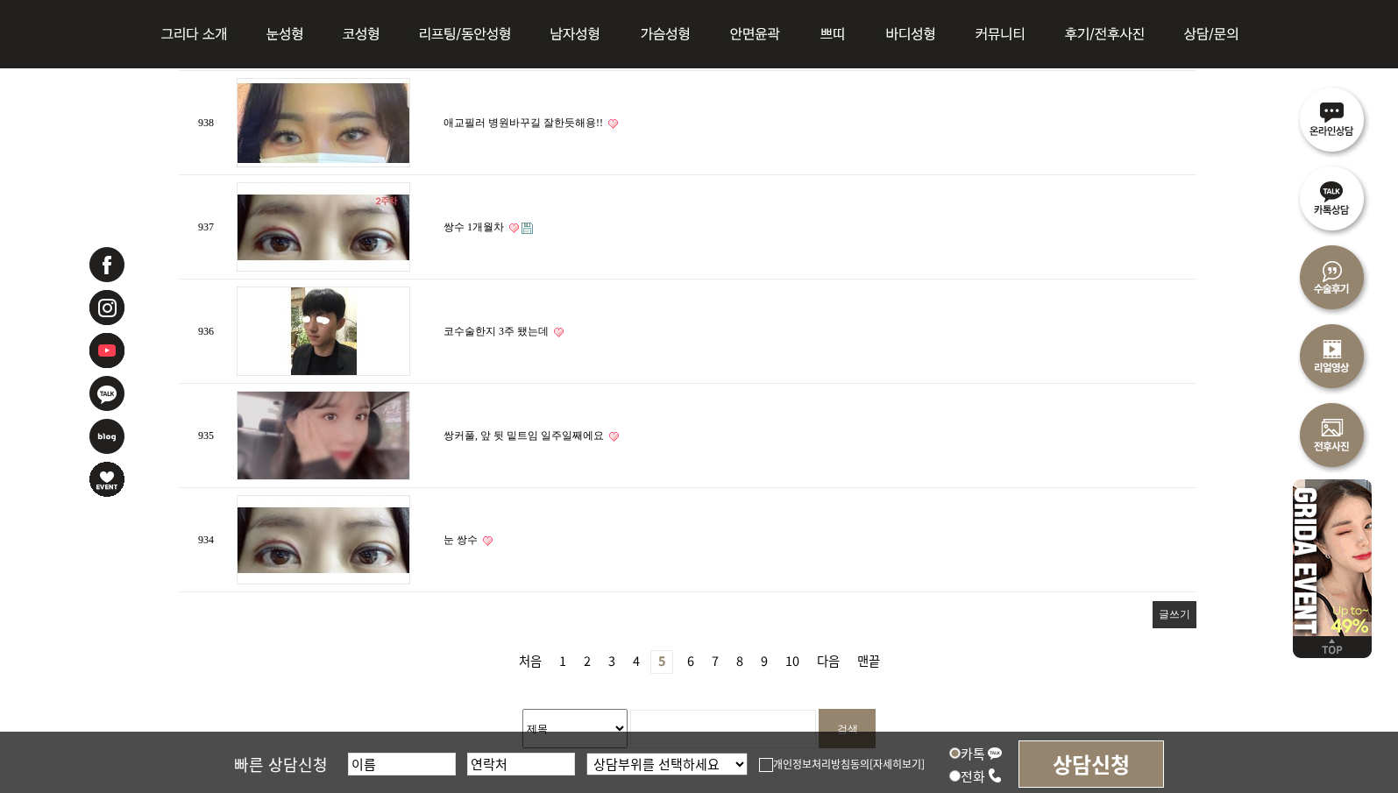
scroll to position [2191, 0]
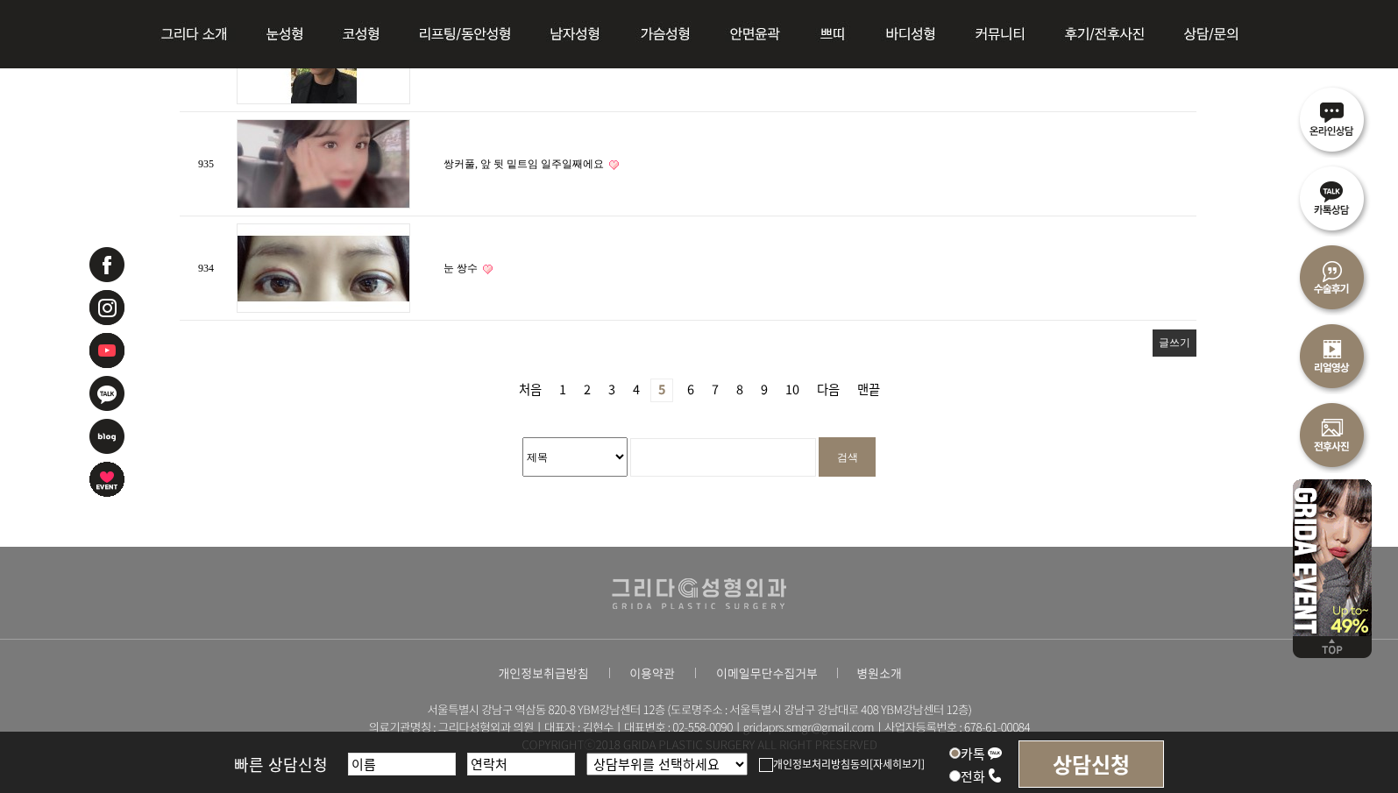
click at [730, 382] on link "8 페이지" at bounding box center [739, 391] width 21 height 22
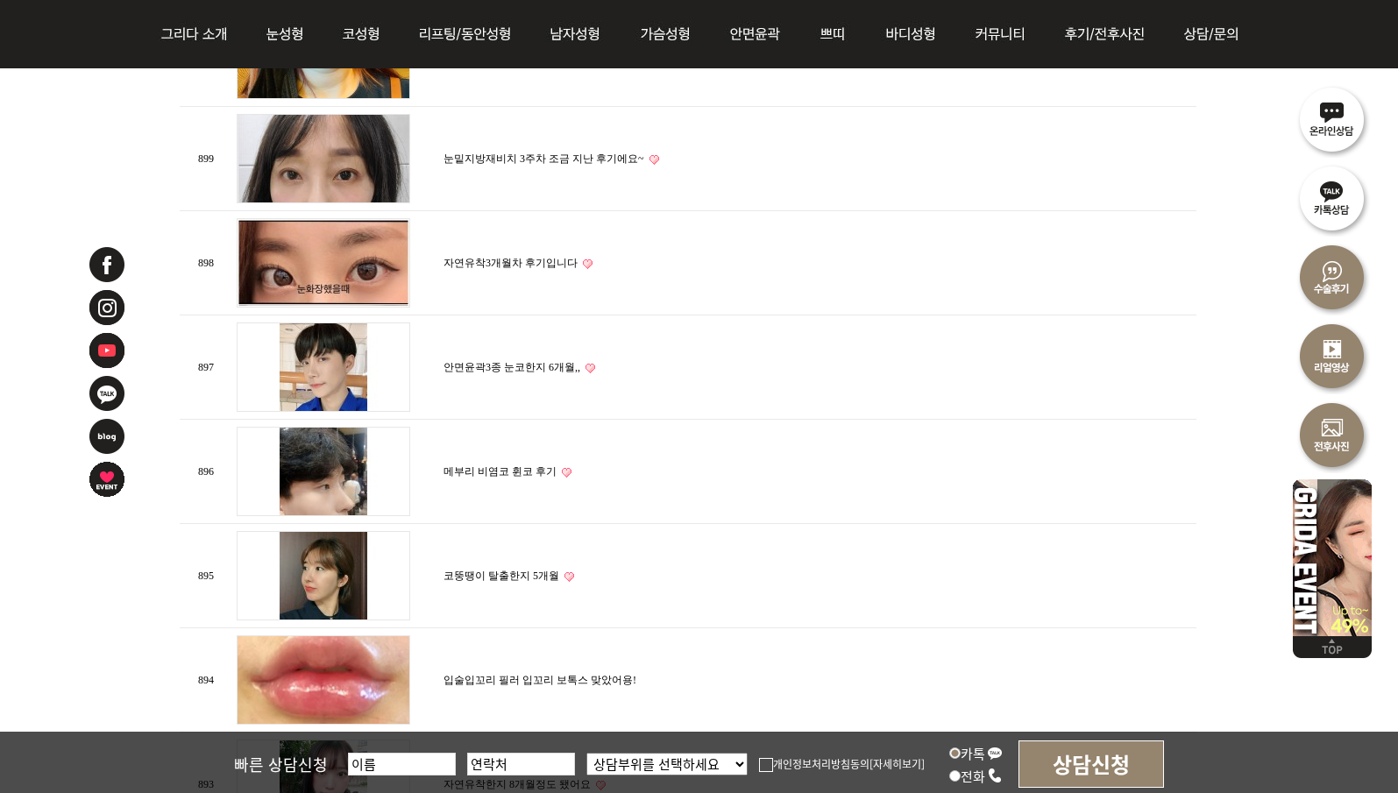
scroll to position [1227, 0]
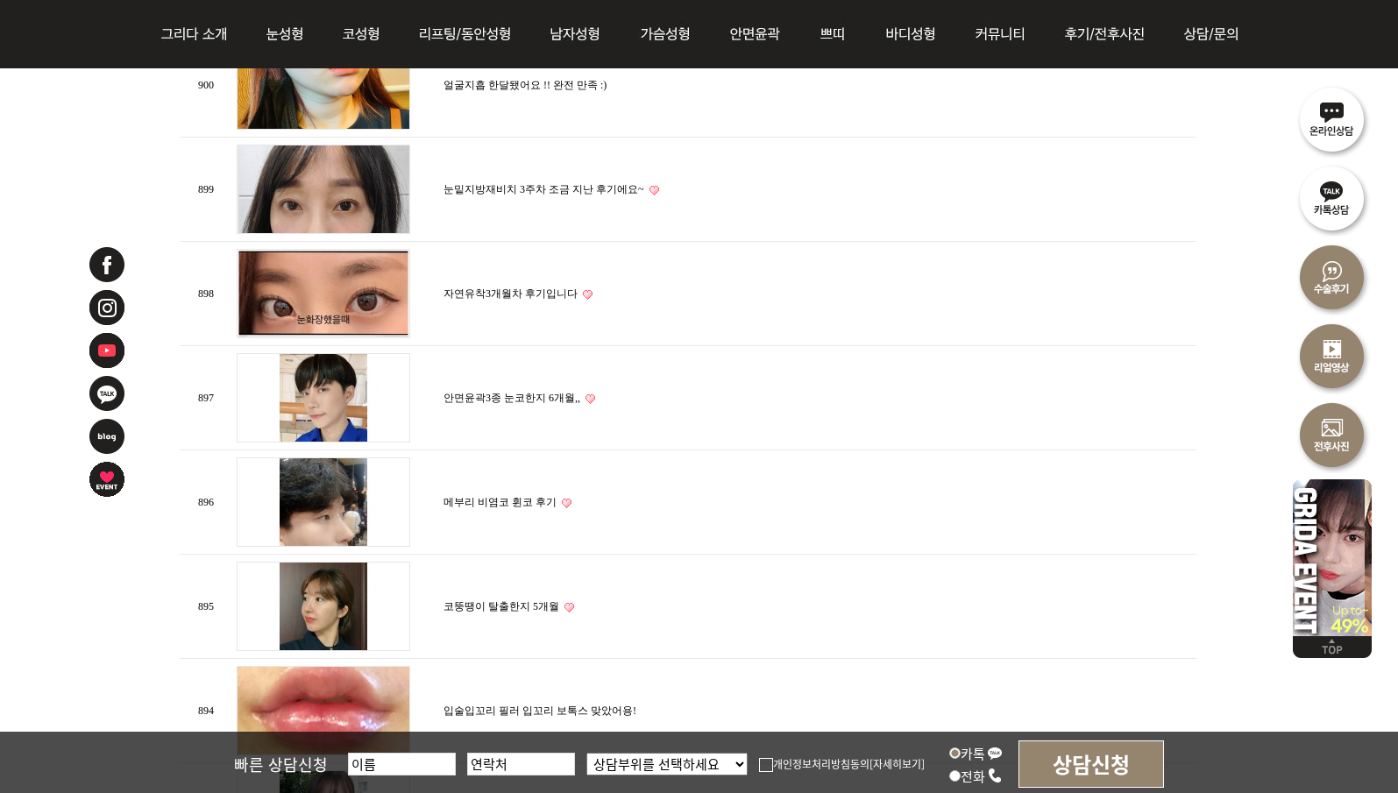
click at [528, 292] on link "자연유착3개월차 후기입니다" at bounding box center [511, 294] width 134 height 12
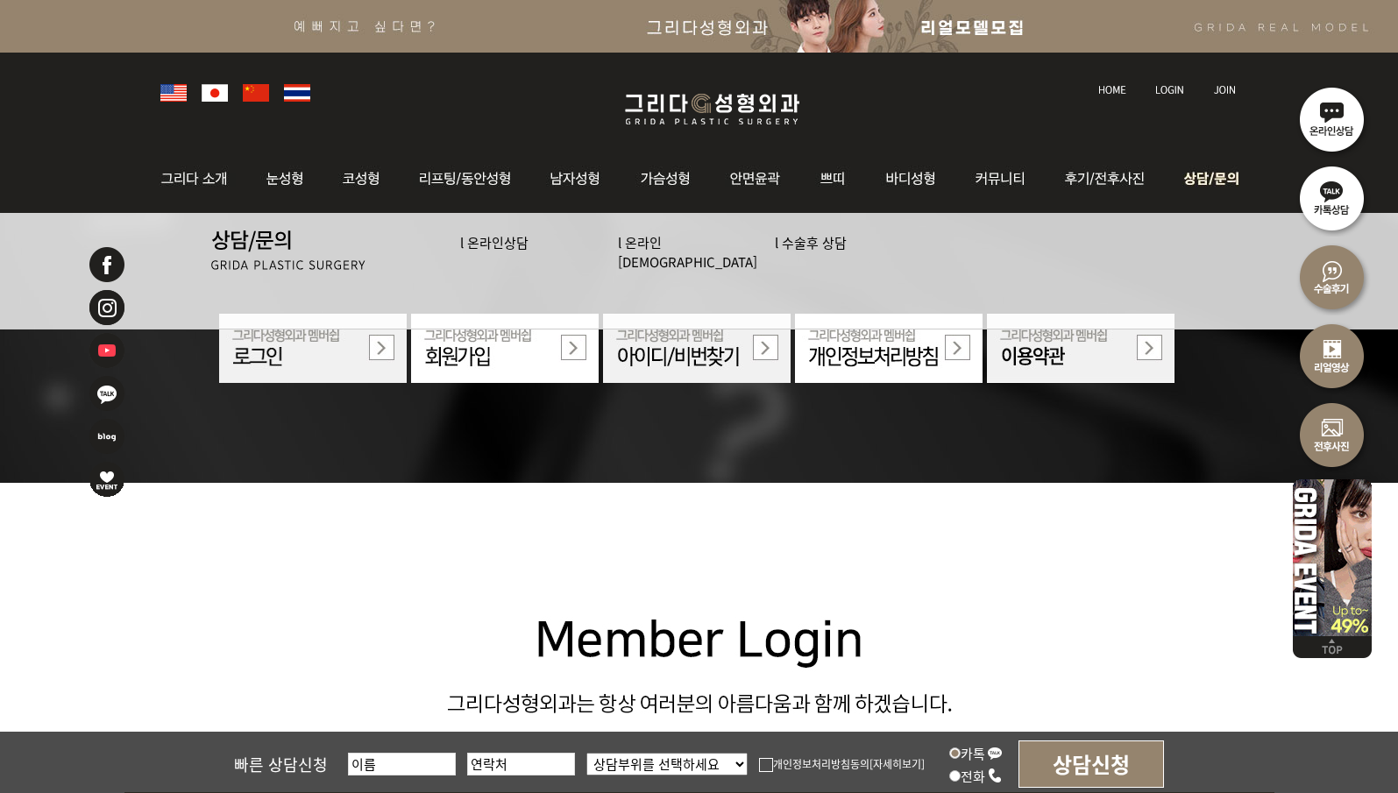
click at [1169, 177] on img at bounding box center [1207, 179] width 79 height 68
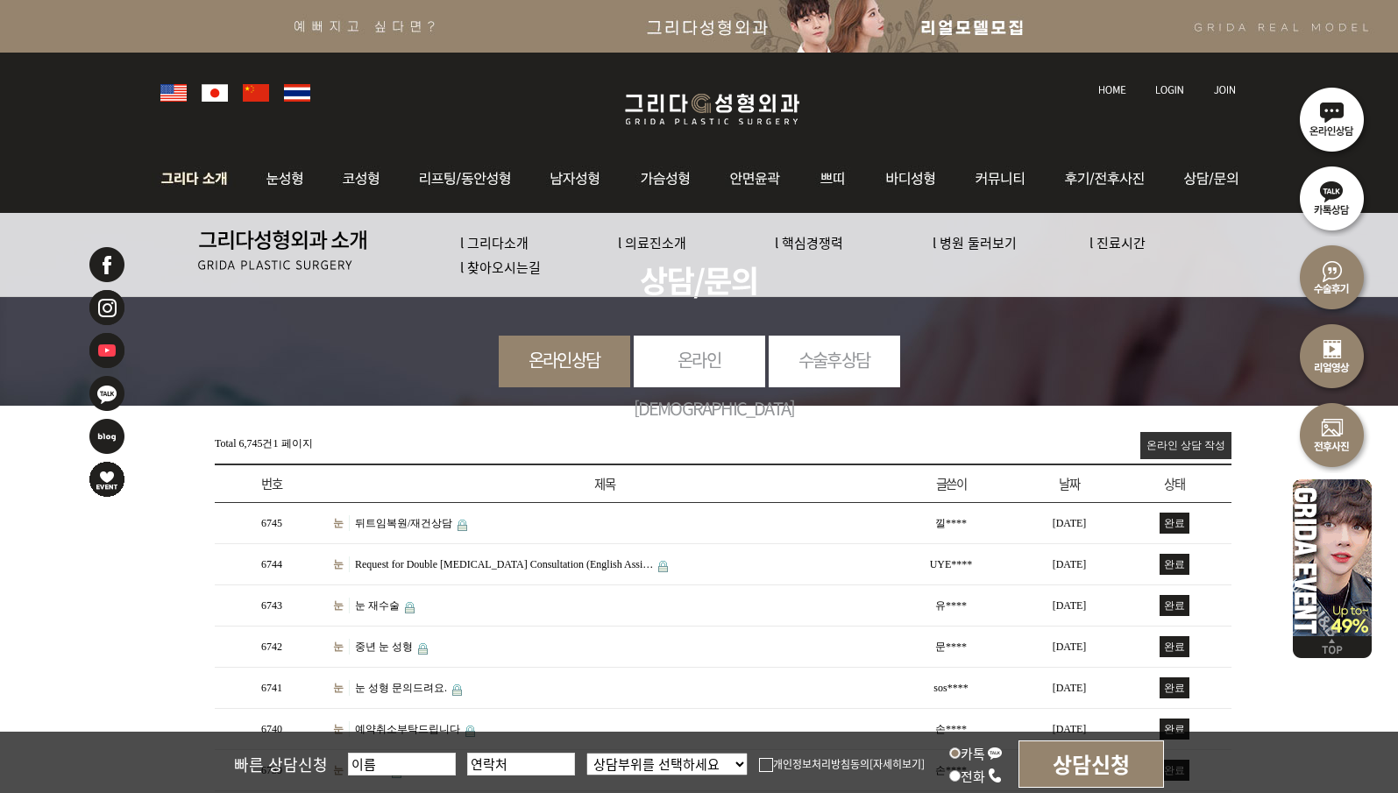
click at [185, 184] on img at bounding box center [199, 179] width 95 height 68
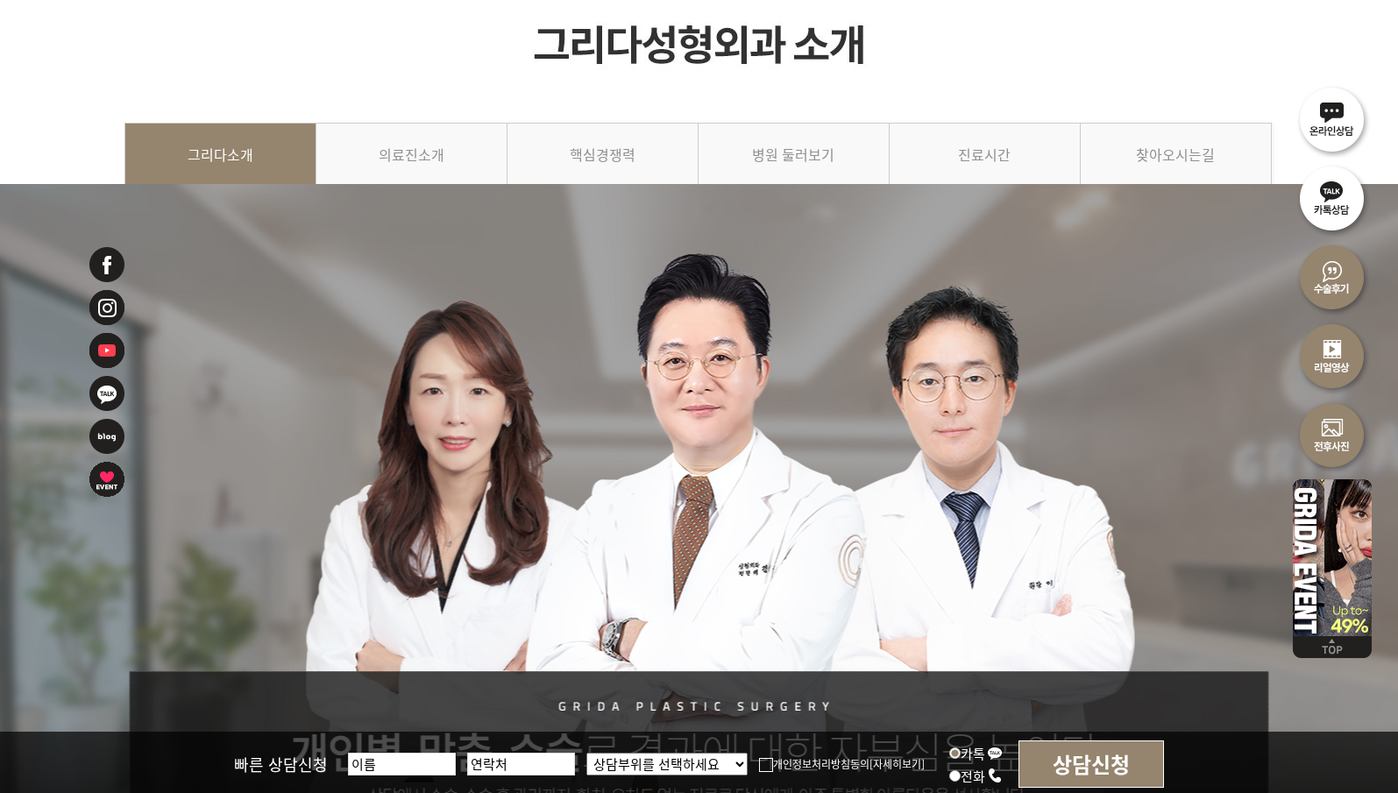
scroll to position [88, 0]
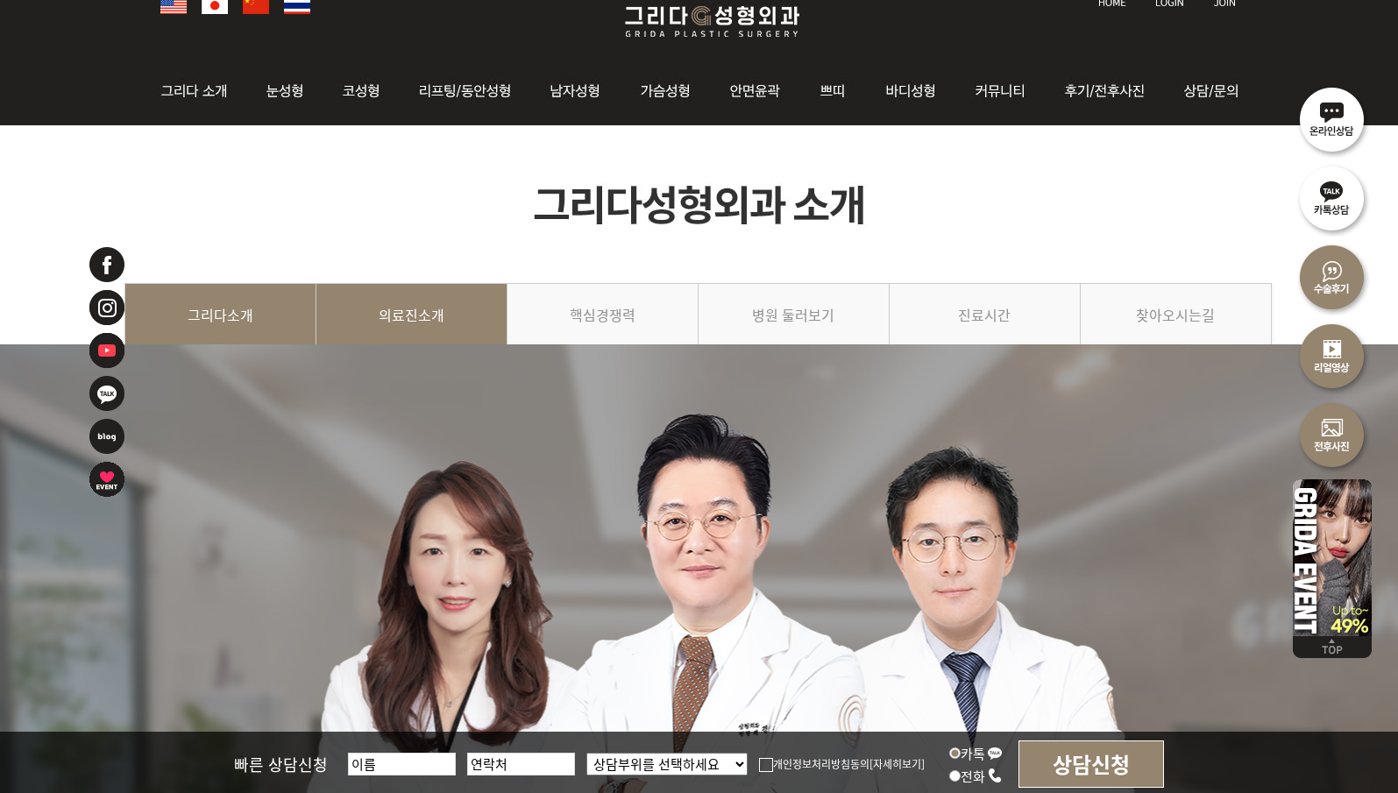
click at [449, 320] on link "의료진소개" at bounding box center [411, 323] width 191 height 80
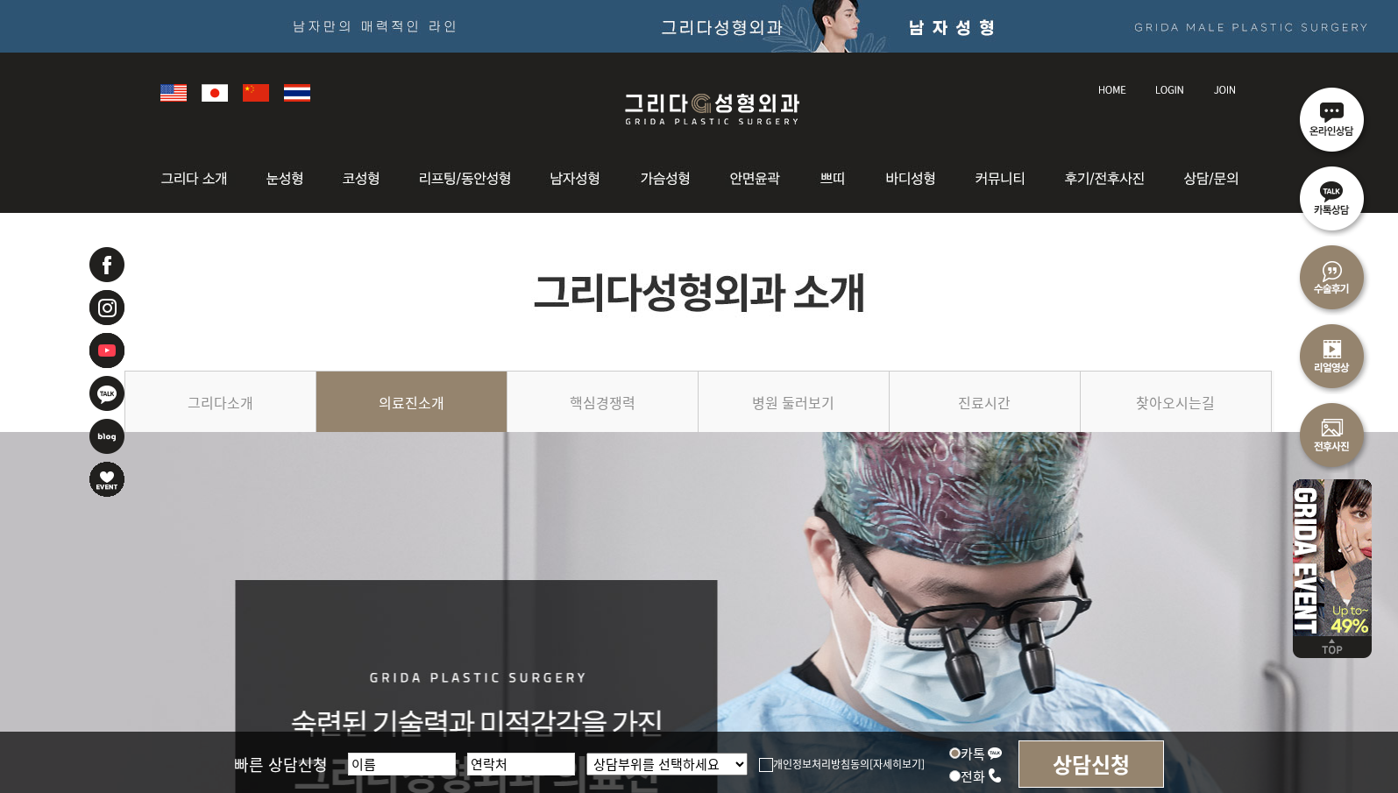
drag, startPoint x: 514, startPoint y: 356, endPoint x: 487, endPoint y: -95, distance: 451.3
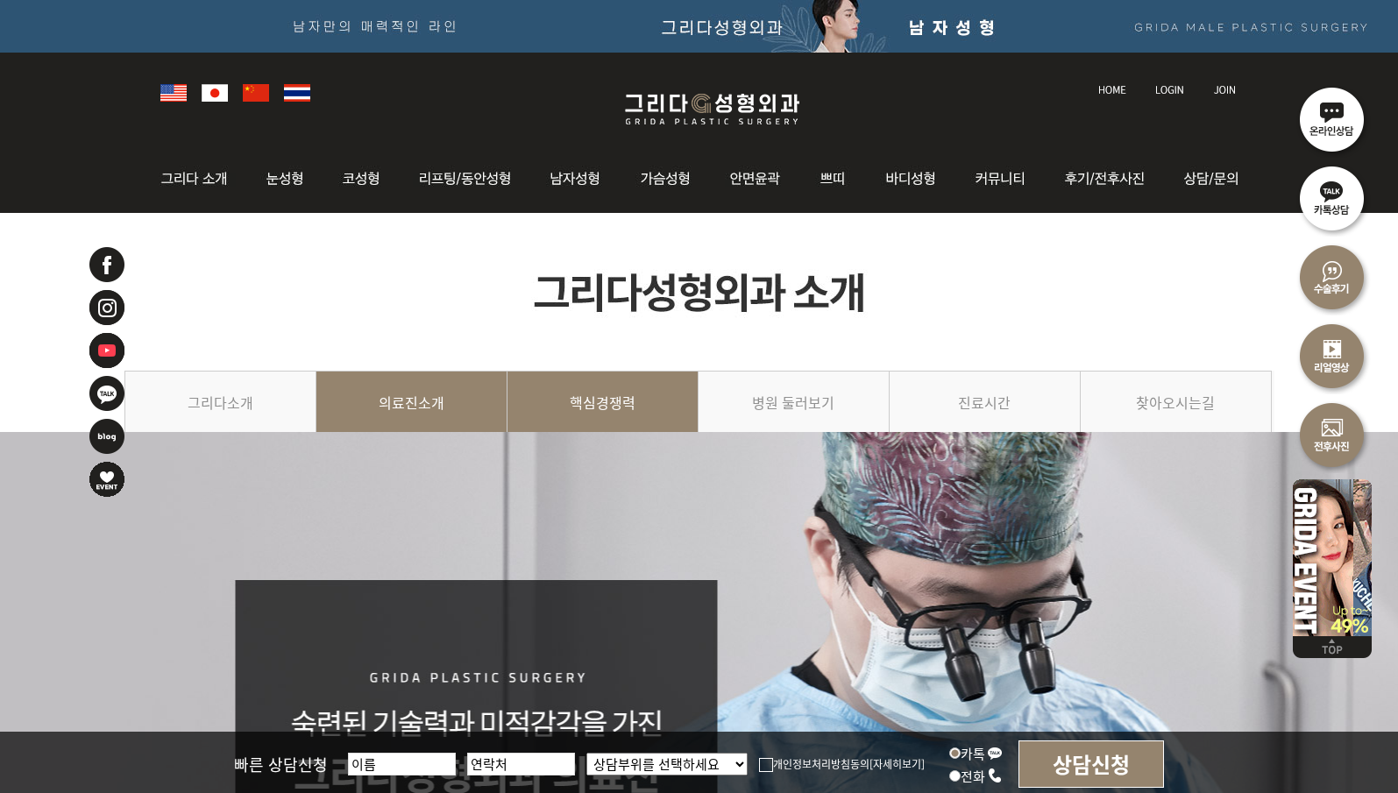
click at [633, 424] on link "핵심경쟁력" at bounding box center [603, 411] width 191 height 80
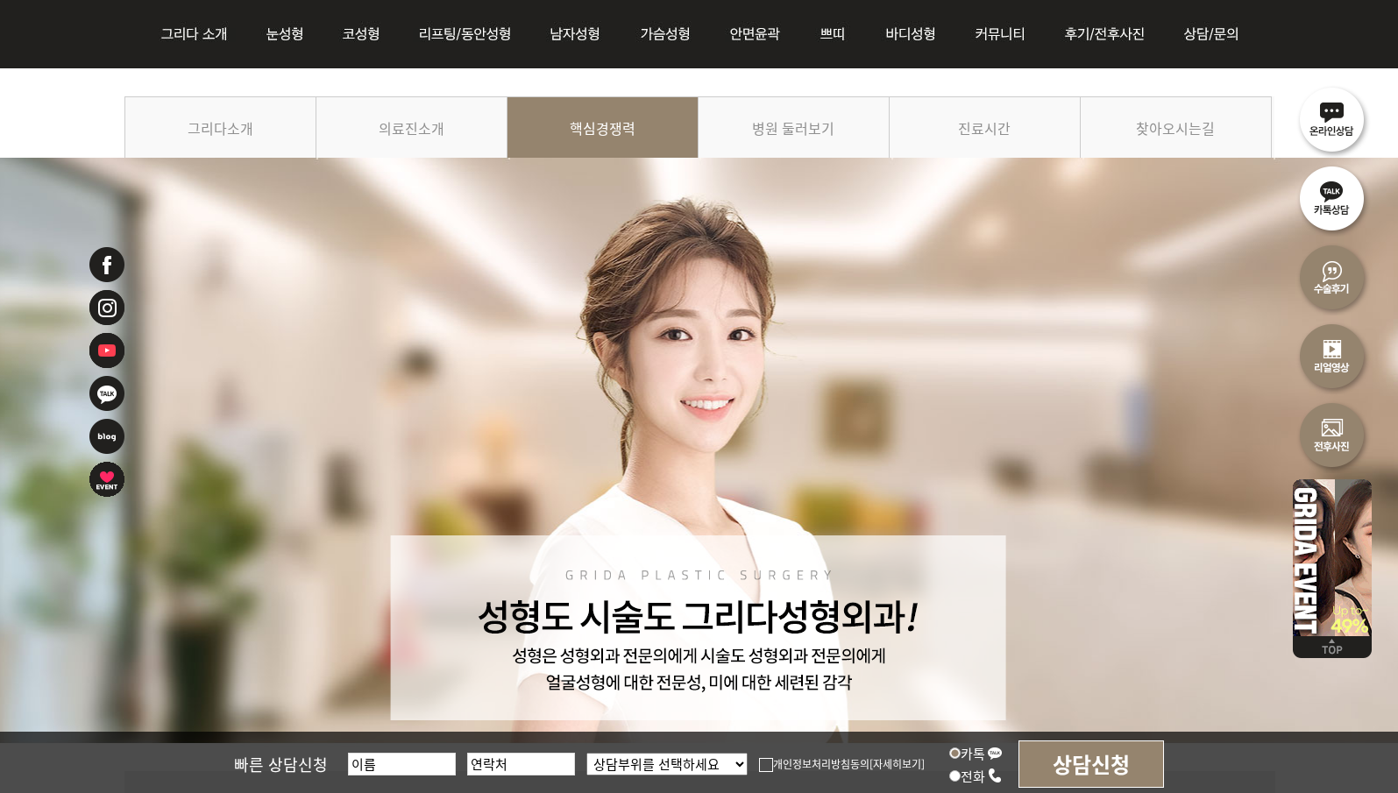
scroll to position [175, 0]
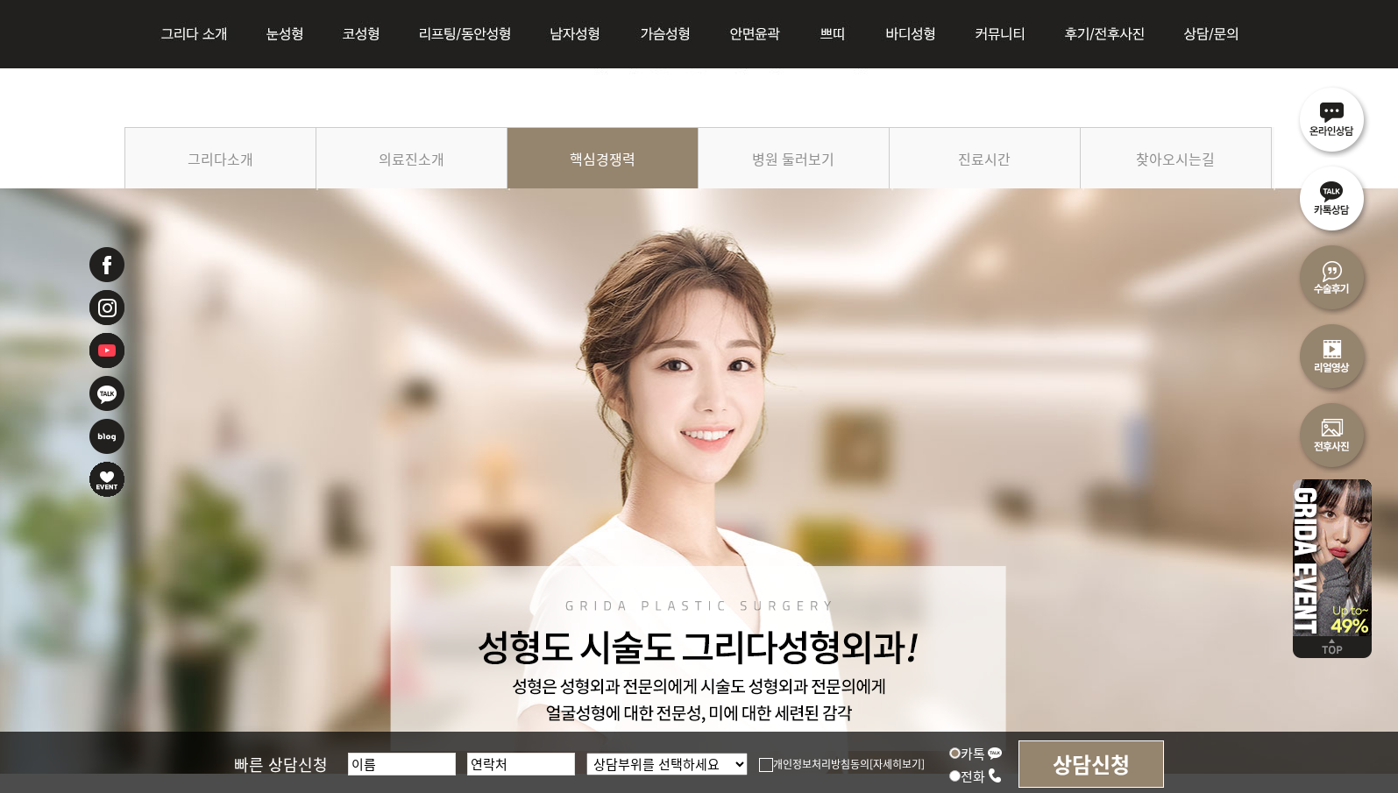
click at [804, 181] on link "병원 둘러보기" at bounding box center [794, 167] width 191 height 80
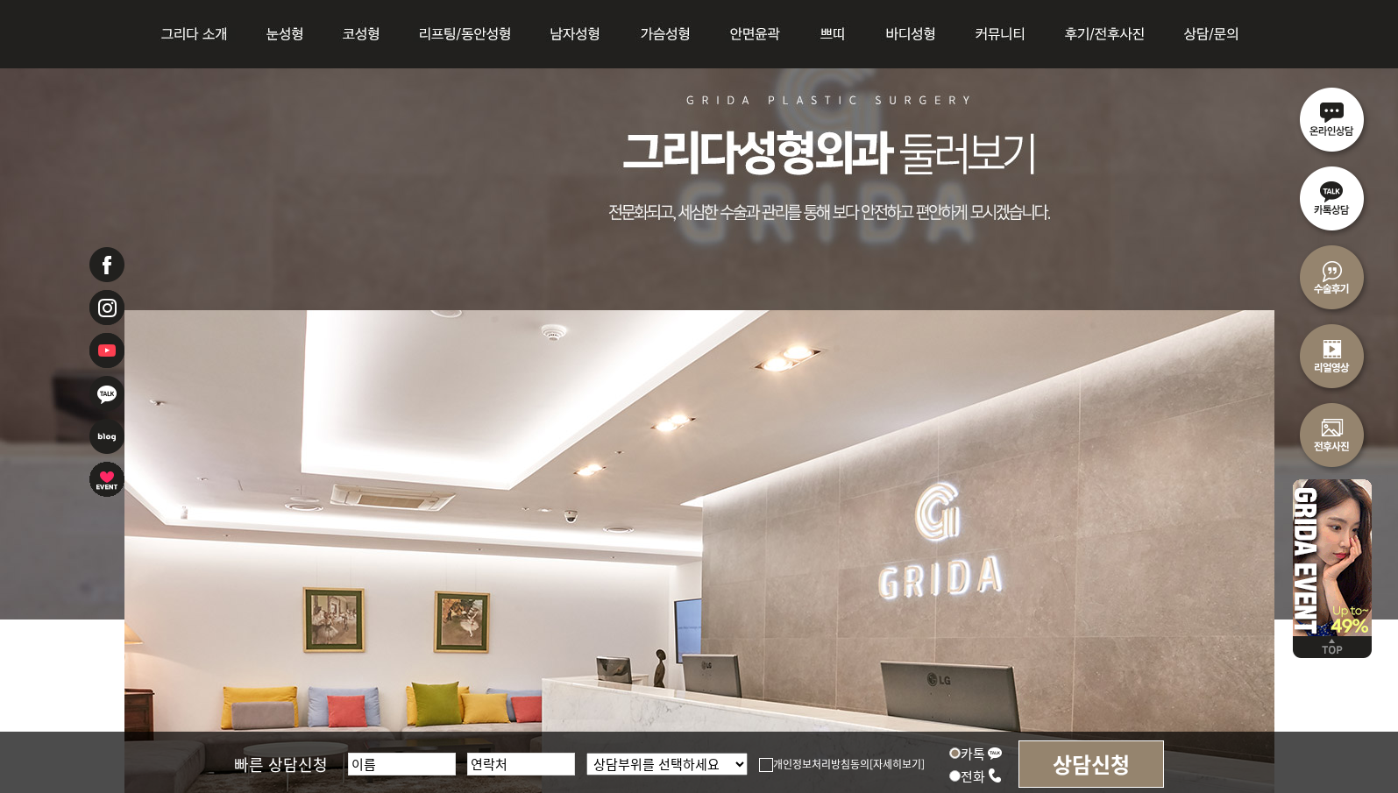
scroll to position [175, 0]
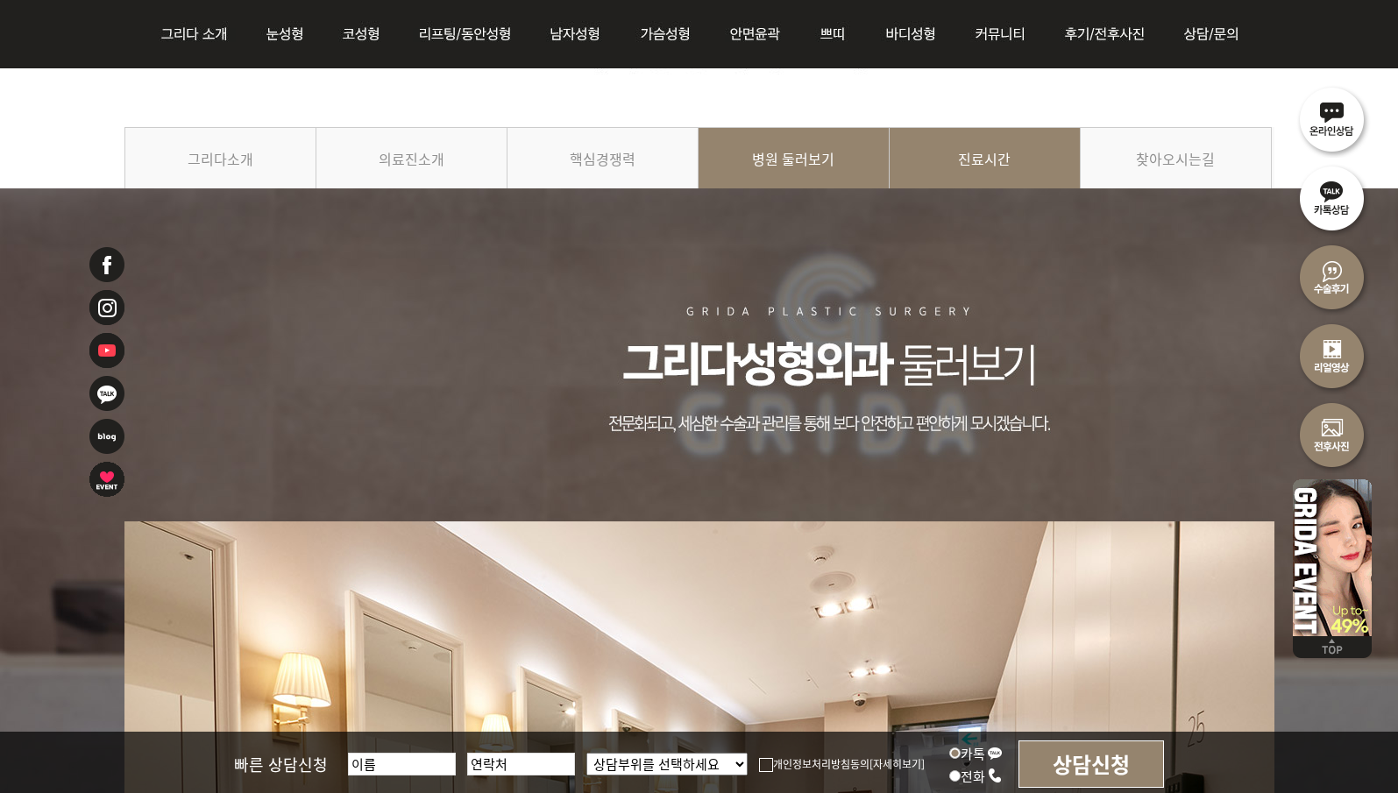
click at [924, 175] on link "진료시간" at bounding box center [985, 167] width 191 height 80
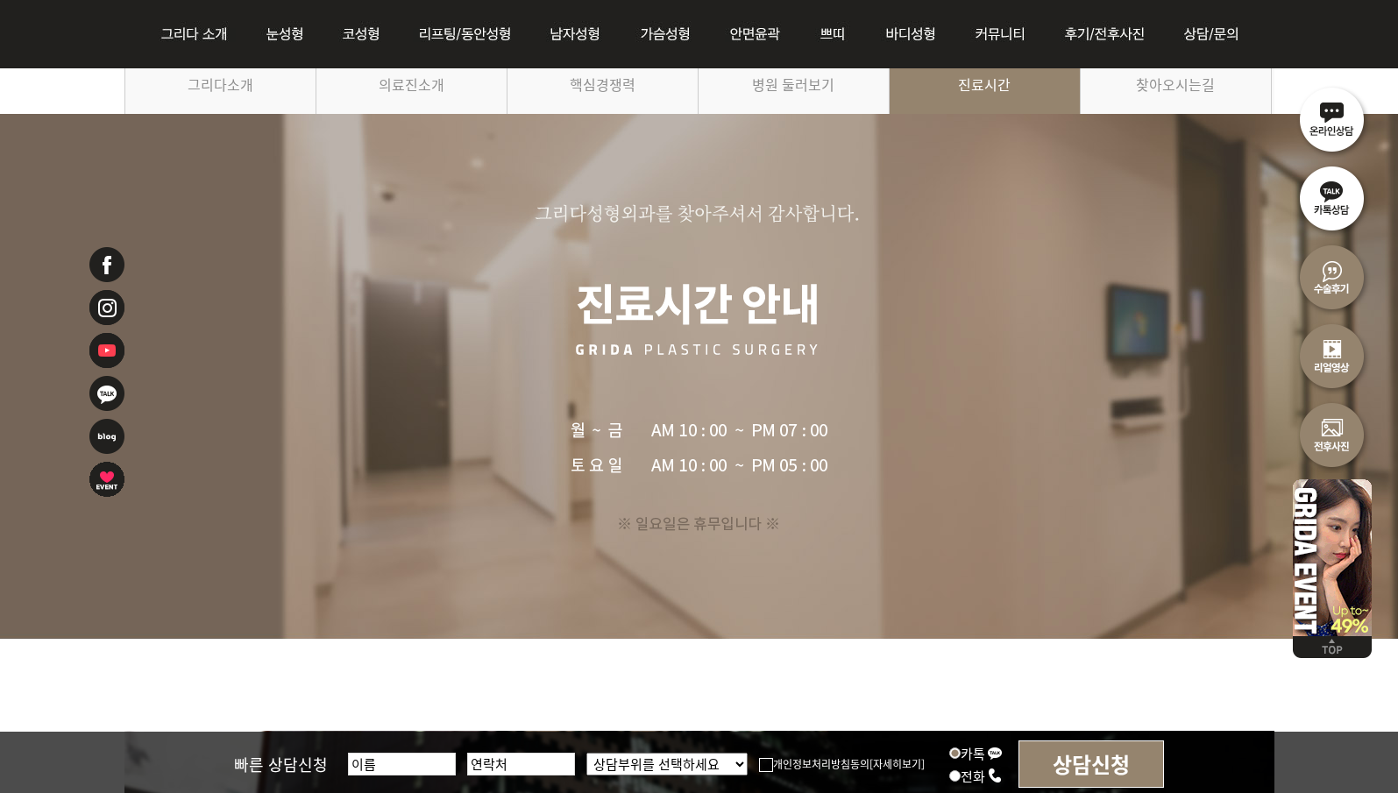
scroll to position [175, 0]
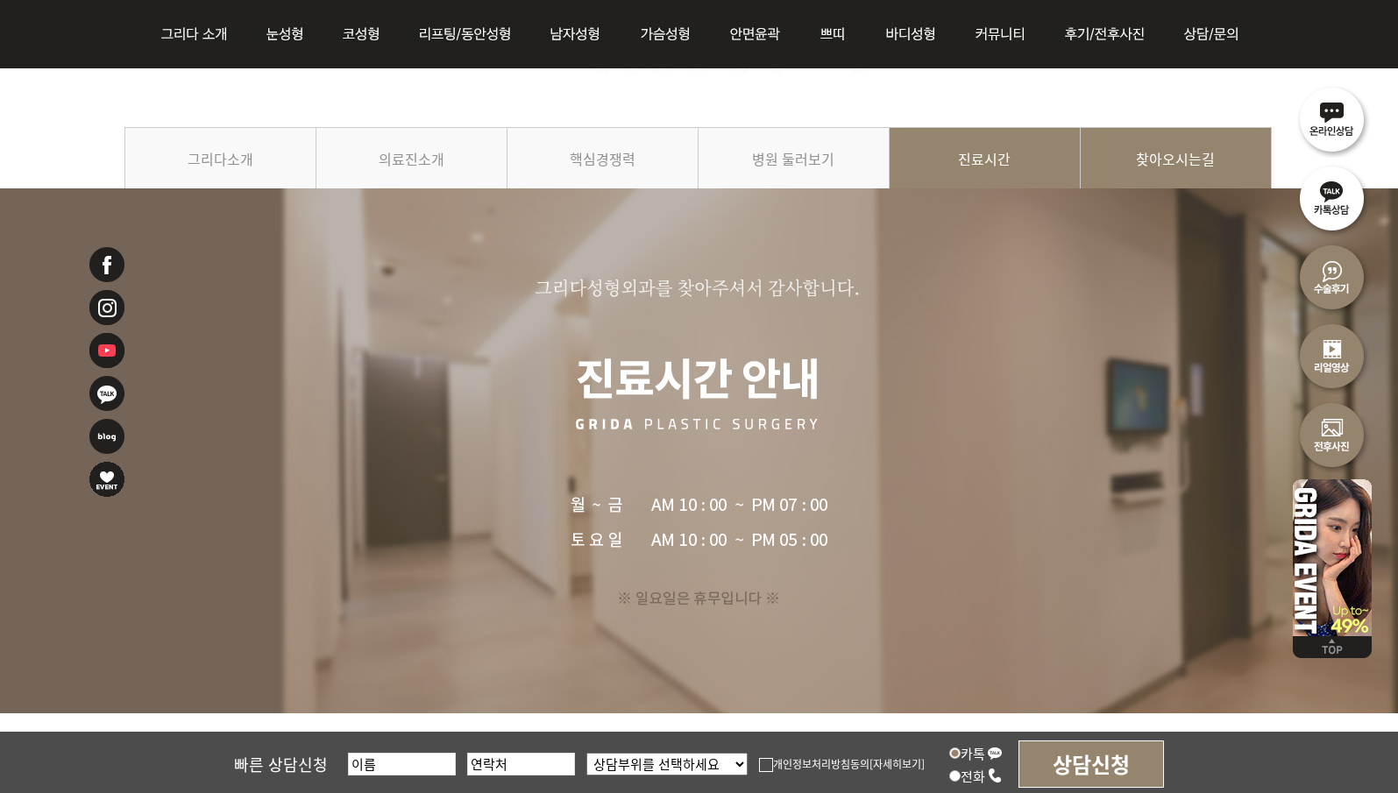
click at [1166, 161] on link "찾아오시는길" at bounding box center [1176, 167] width 191 height 80
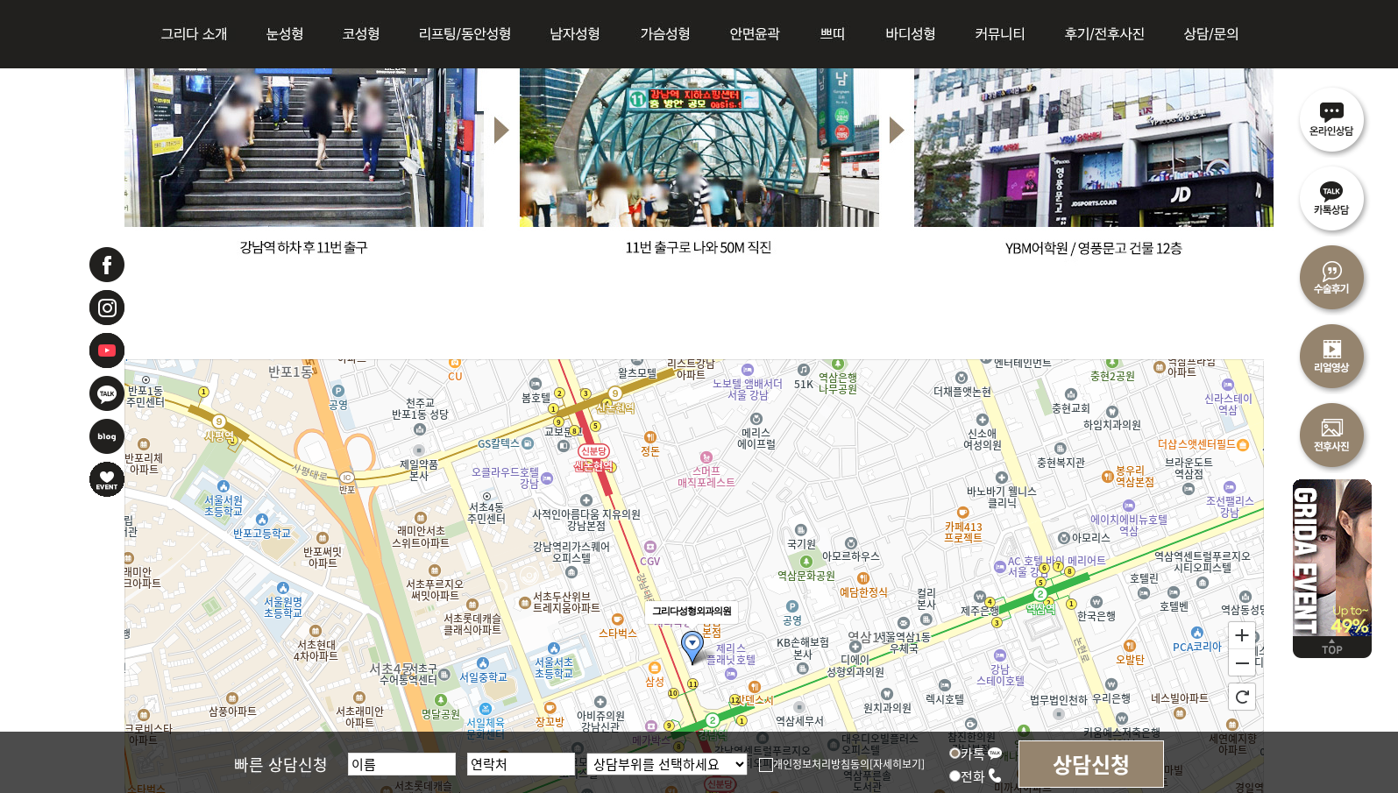
scroll to position [1578, 0]
